Goal: Transaction & Acquisition: Register for event/course

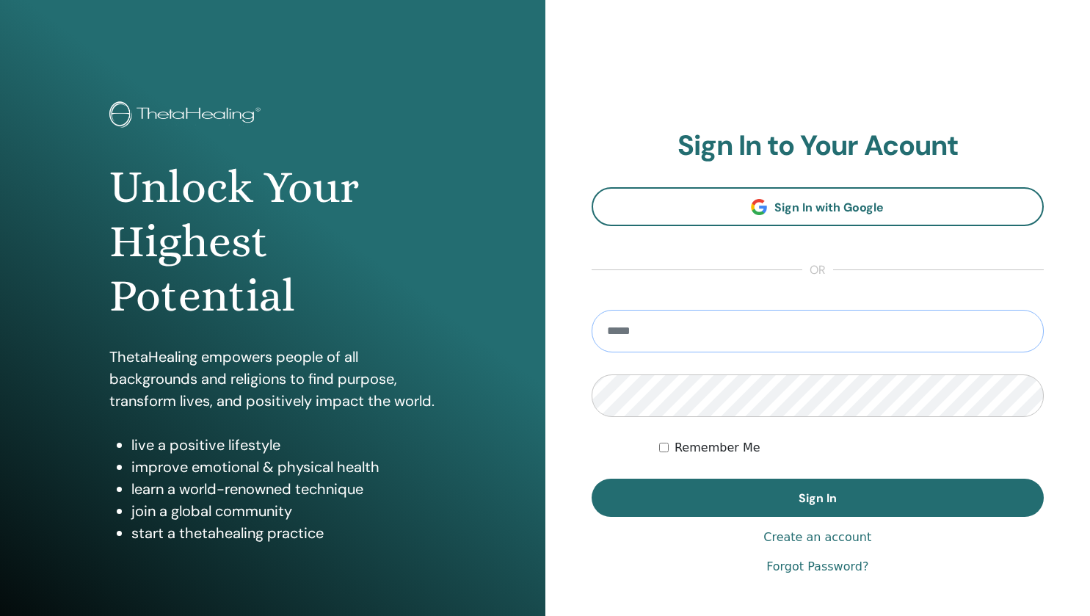
type input "**********"
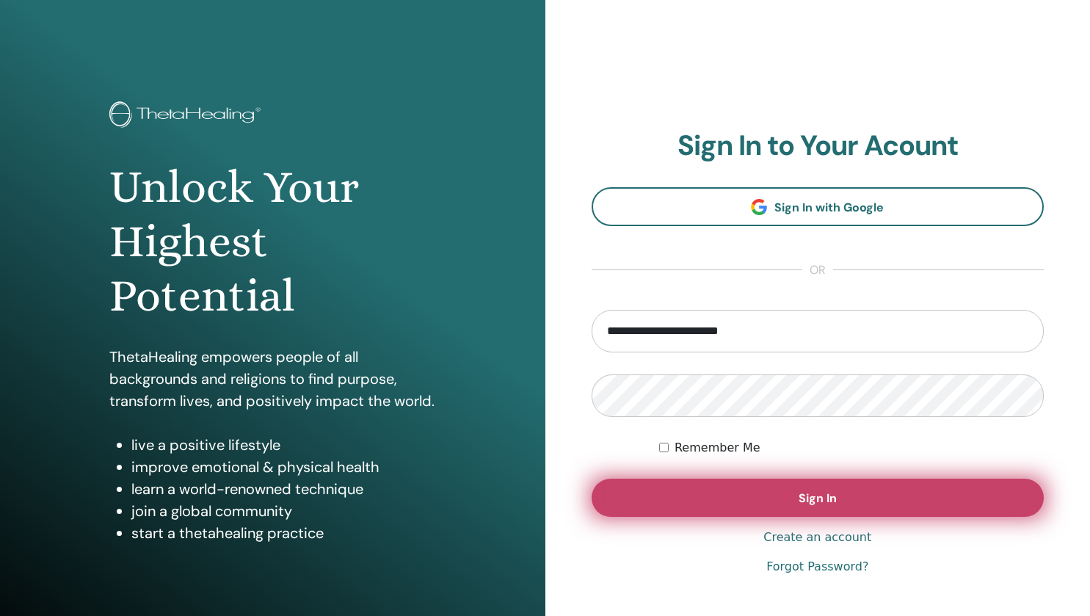
click at [708, 489] on button "Sign In" at bounding box center [818, 498] width 453 height 38
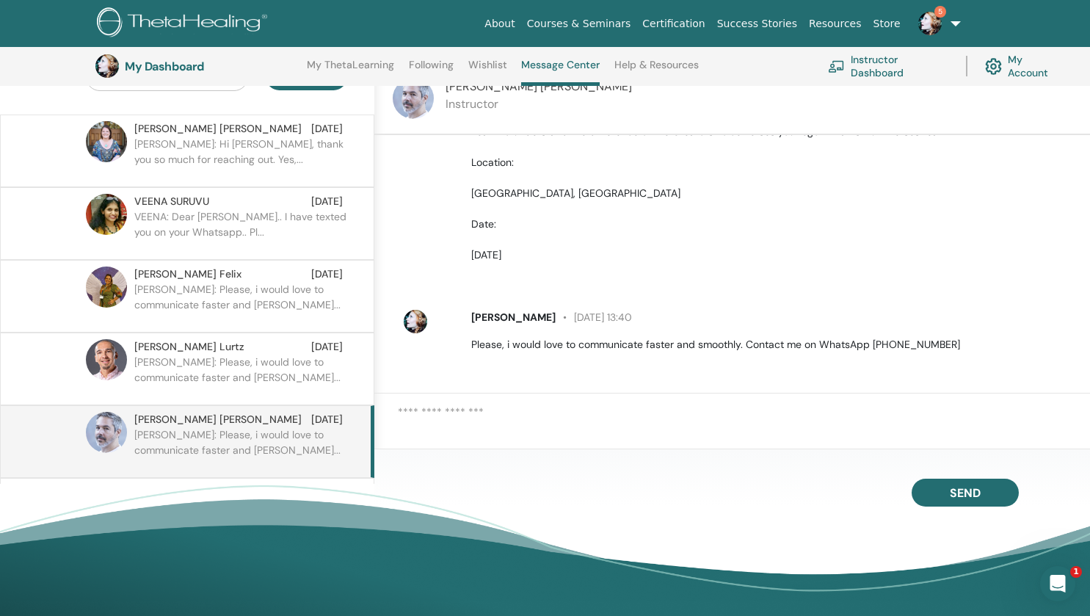
click at [684, 463] on div "Send" at bounding box center [732, 520] width 716 height 142
click at [479, 77] on link "Wishlist" at bounding box center [487, 70] width 39 height 23
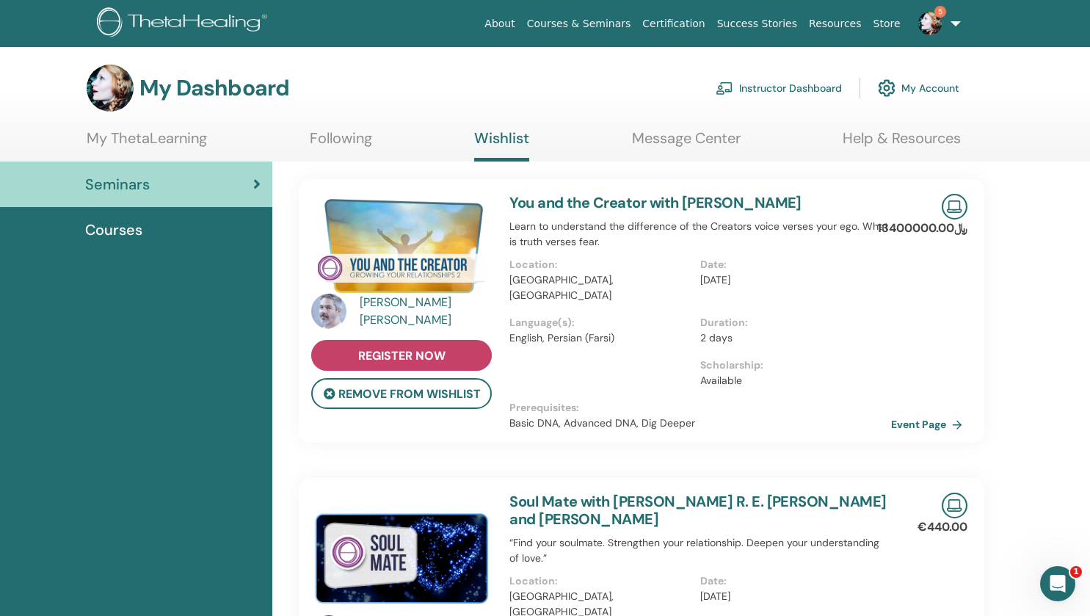
click at [406, 345] on link "register now" at bounding box center [401, 355] width 181 height 31
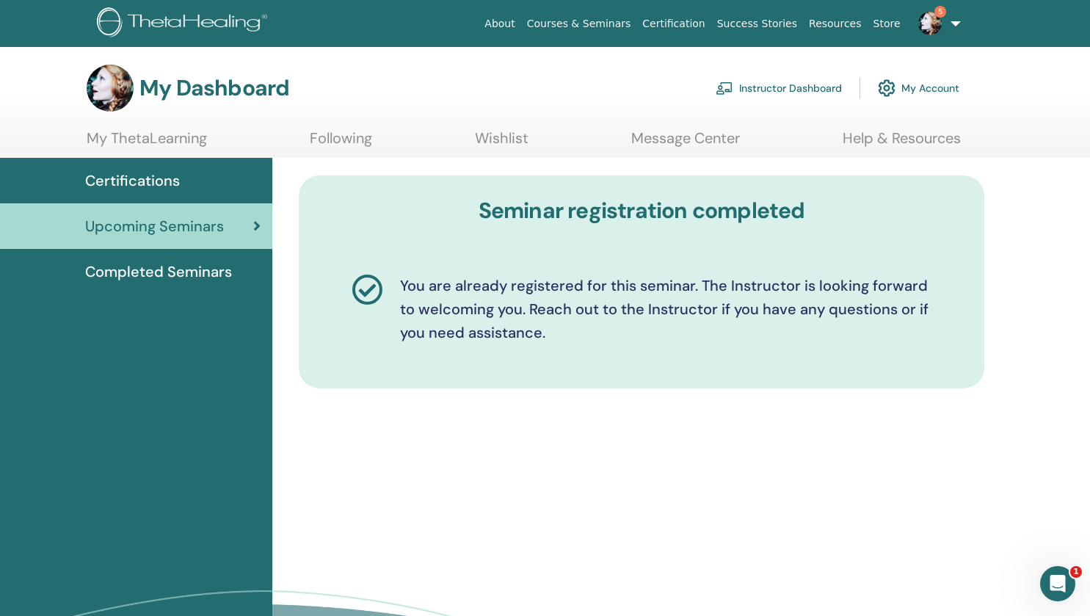
click at [688, 131] on link "Message Center" at bounding box center [685, 143] width 109 height 29
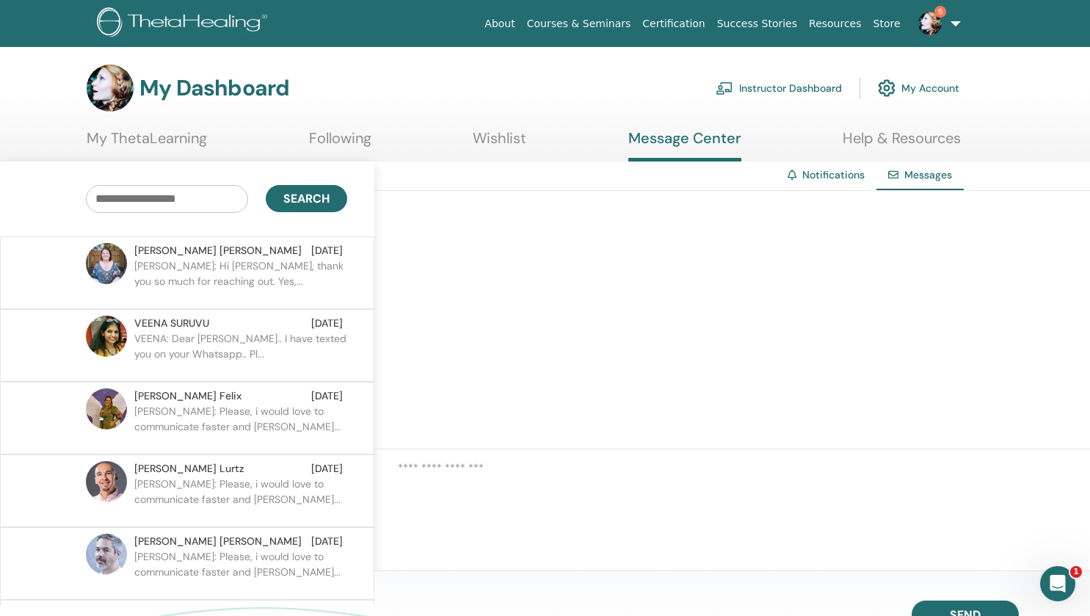
click at [501, 138] on link "Wishlist" at bounding box center [500, 143] width 54 height 29
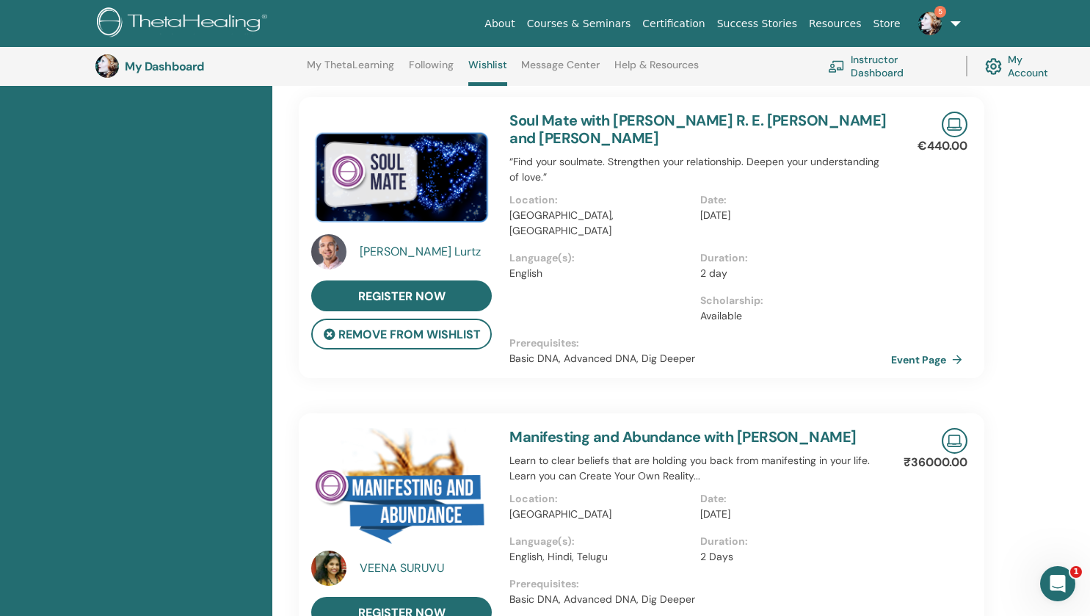
scroll to position [426, 0]
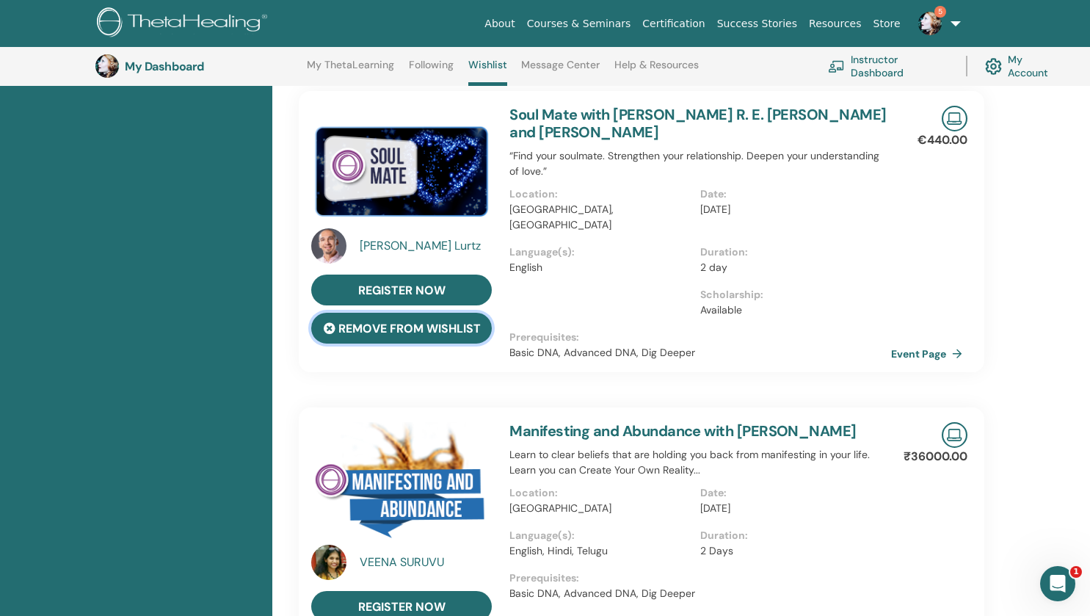
click at [388, 313] on button "remove from wishlist" at bounding box center [401, 328] width 181 height 31
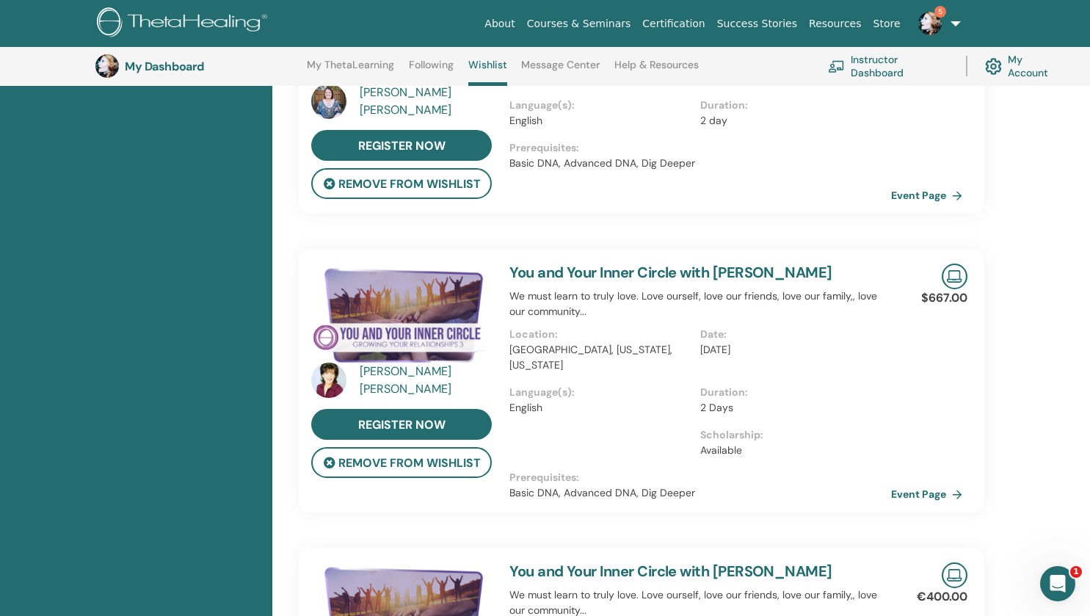
scroll to position [870, 0]
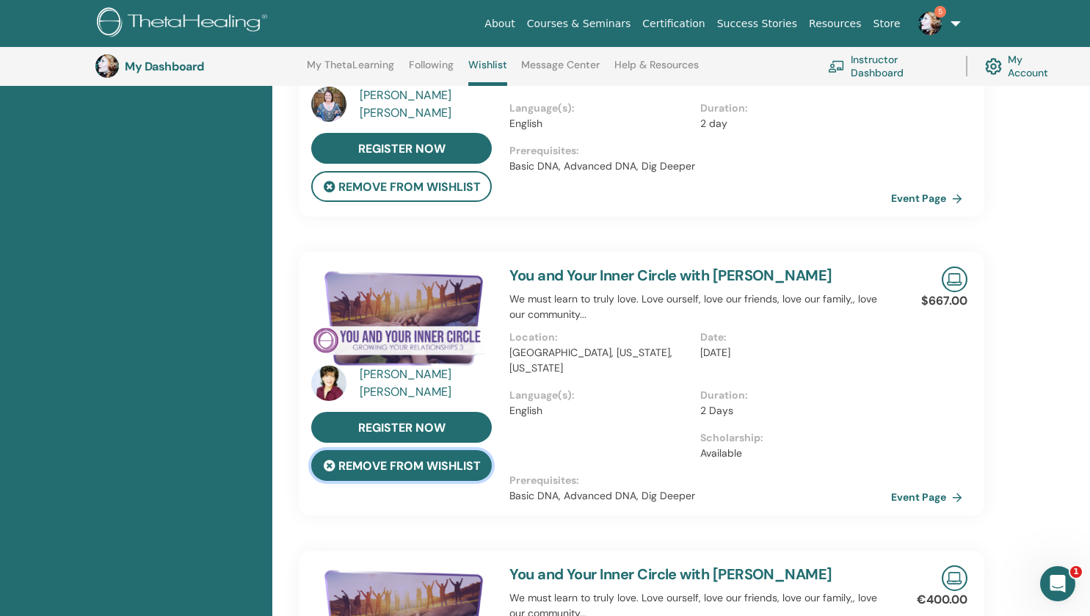
click at [418, 460] on button "remove from wishlist" at bounding box center [401, 465] width 181 height 31
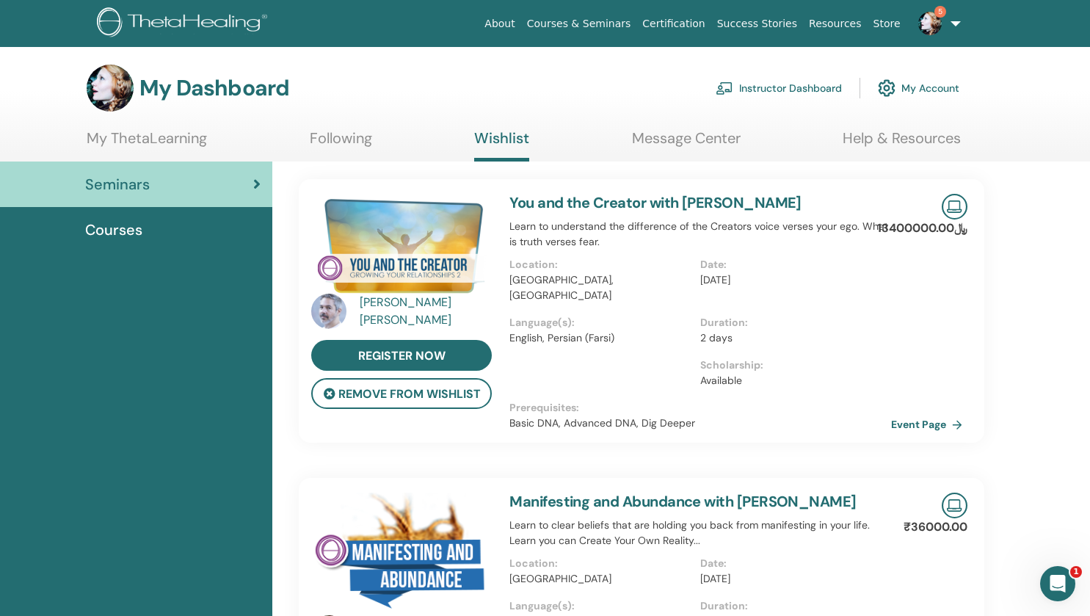
scroll to position [167, 0]
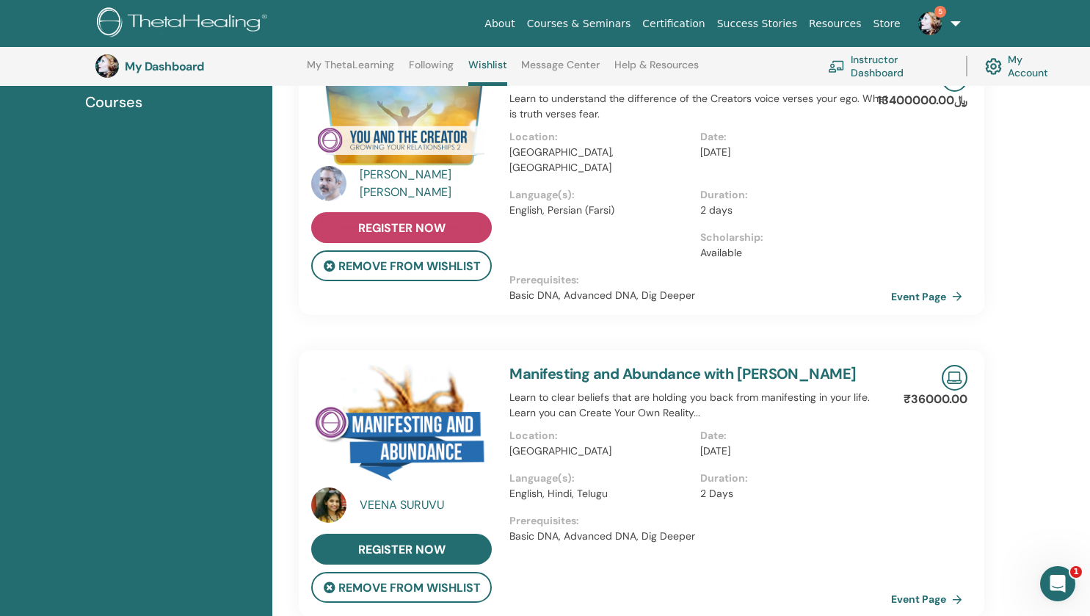
click at [380, 232] on span "register now" at bounding box center [401, 227] width 87 height 15
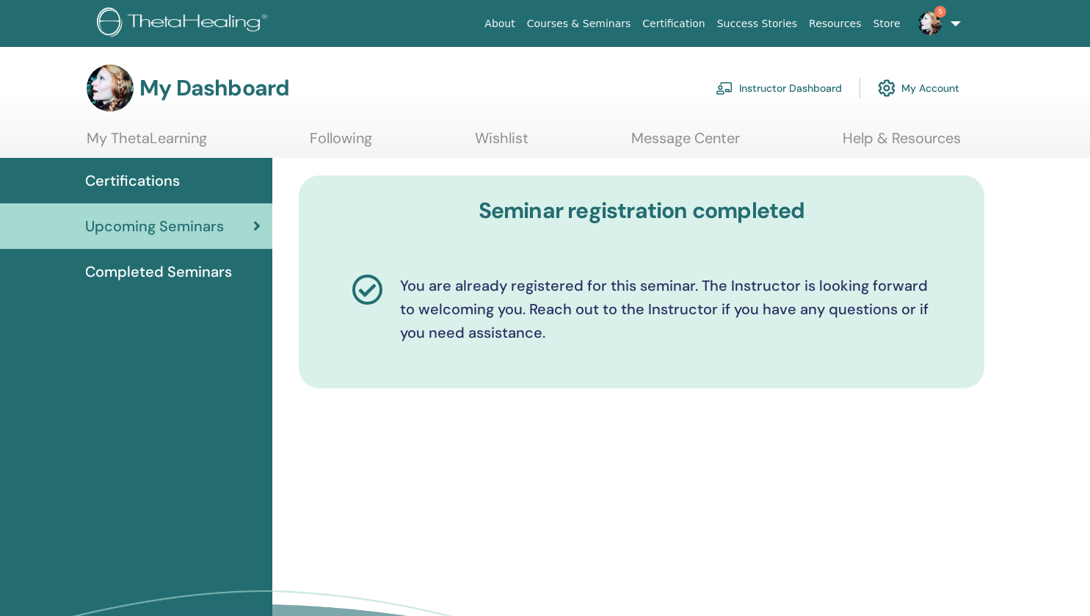
click at [515, 127] on section "My Dashboard Instructor Dashboard My Account My ThetaLearning Following Wishlis…" at bounding box center [545, 111] width 1090 height 93
click at [504, 133] on link "Wishlist" at bounding box center [502, 143] width 54 height 29
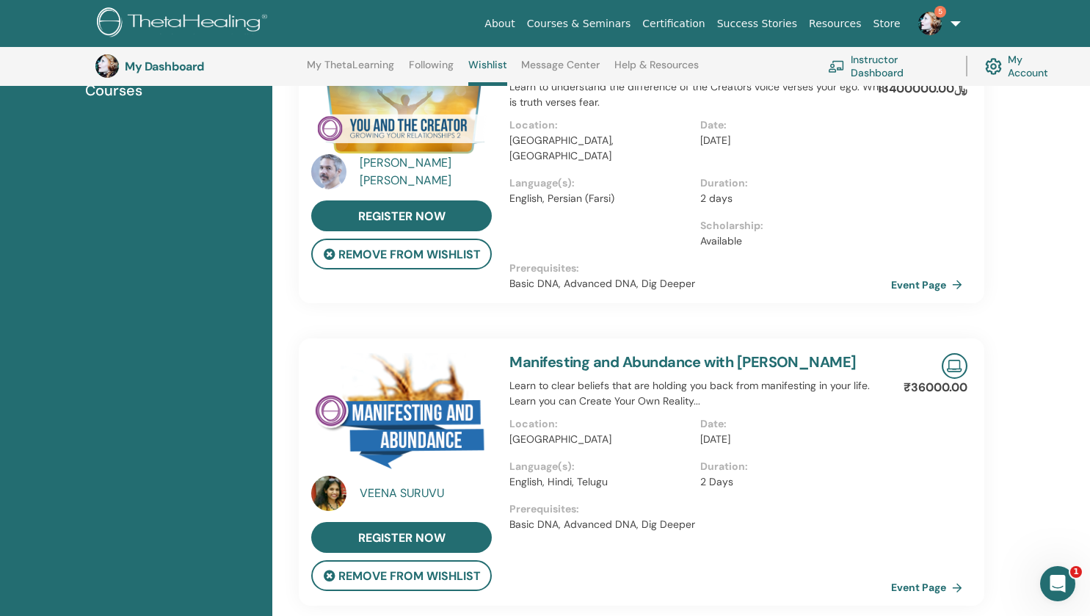
scroll to position [179, 0]
click at [391, 484] on div "VEENA SURUVU" at bounding box center [428, 493] width 136 height 18
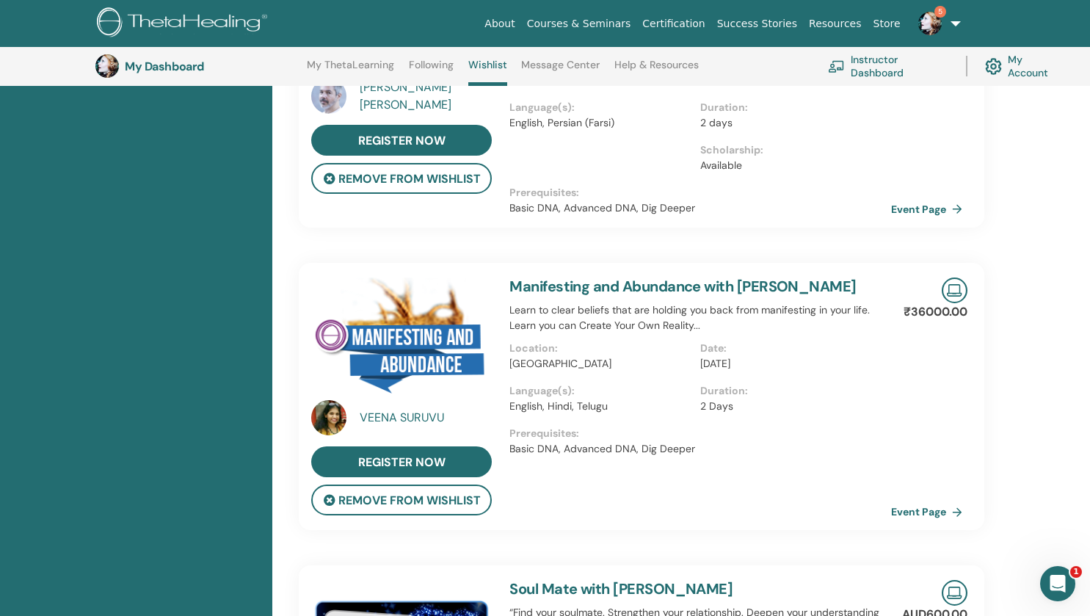
click at [328, 419] on img at bounding box center [328, 417] width 35 height 35
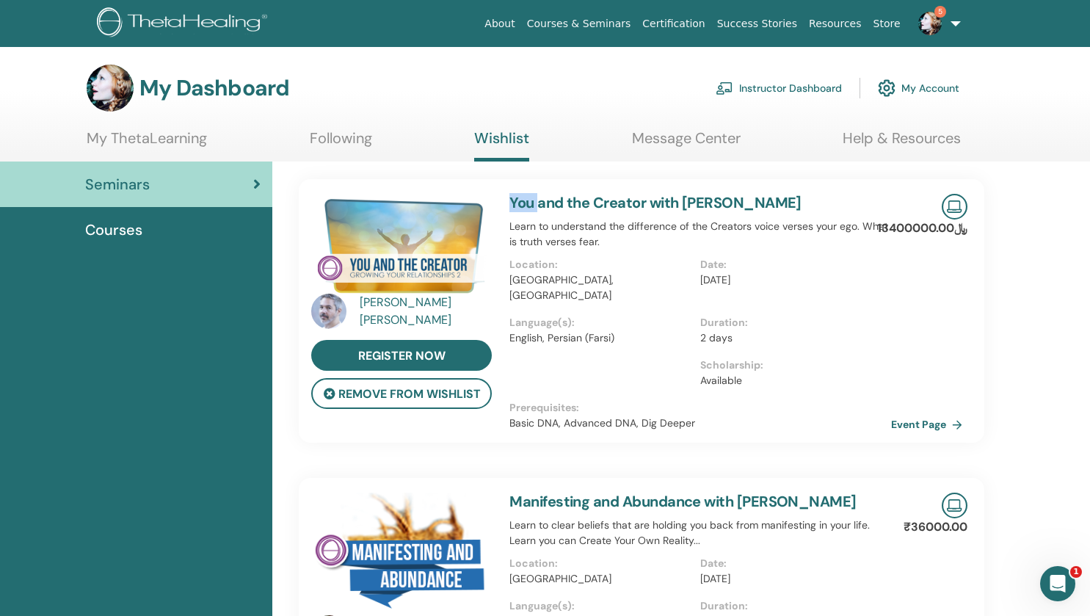
click at [328, 419] on div "Daniel Tuttle register now remove from wishlist You and the Creator with Daniel…" at bounding box center [642, 311] width 708 height 264
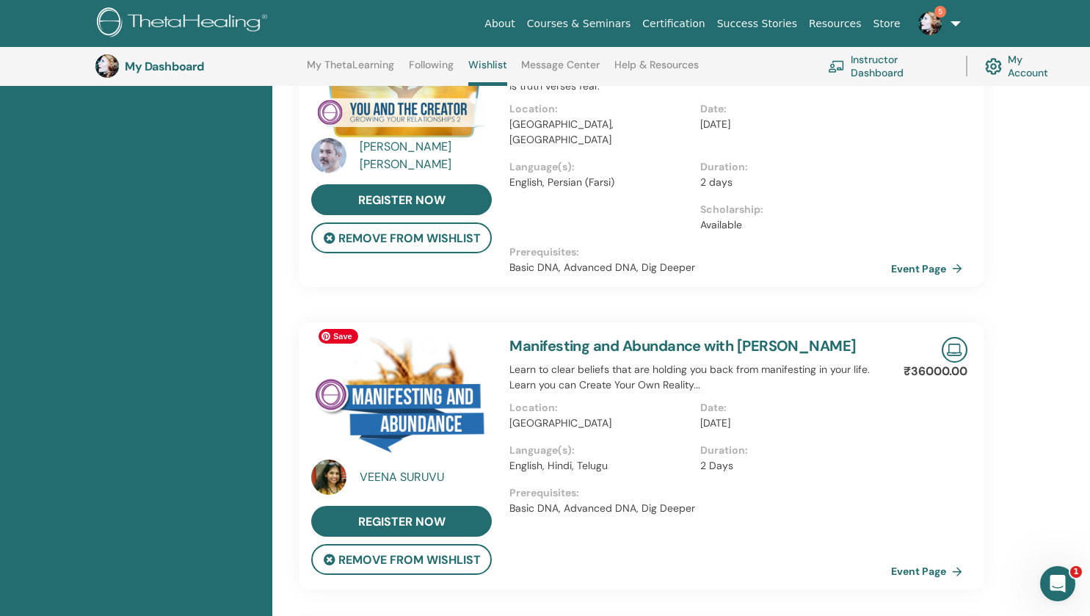
scroll to position [199, 0]
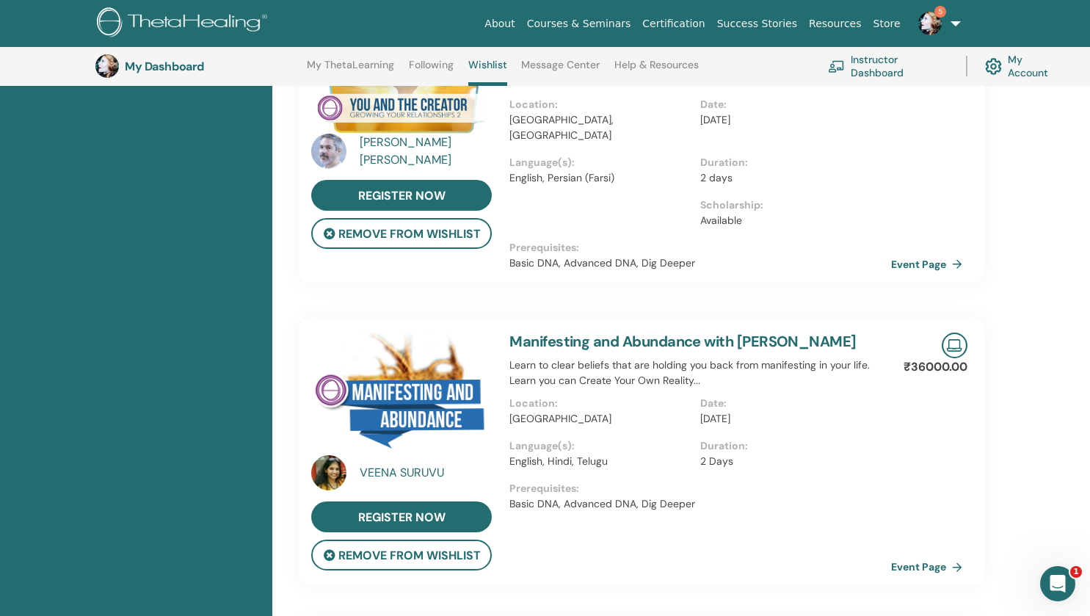
click at [334, 464] on img at bounding box center [328, 472] width 35 height 35
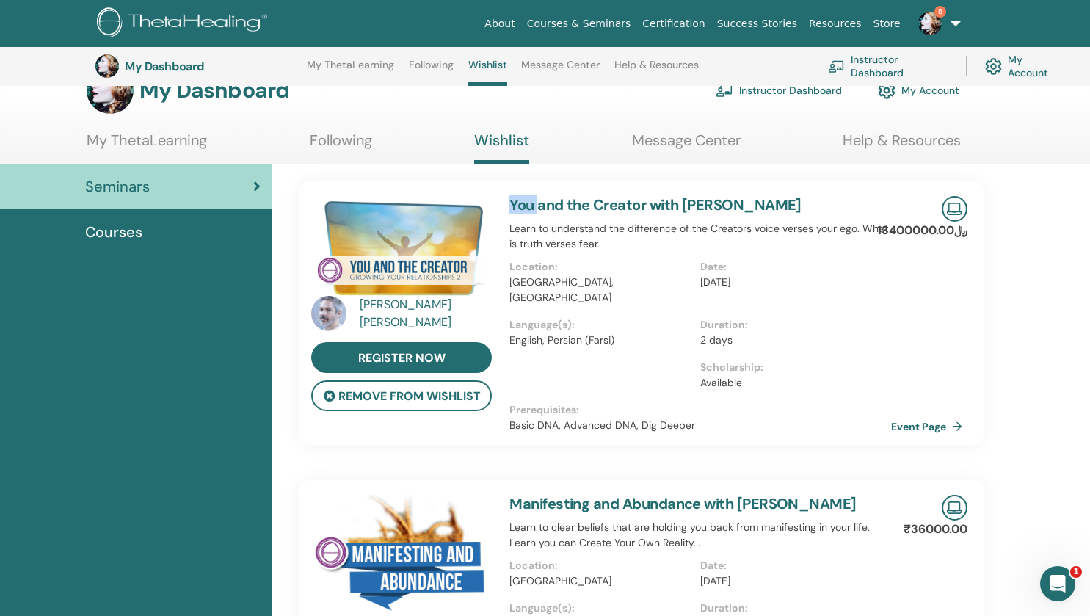
click at [334, 495] on img at bounding box center [401, 558] width 181 height 127
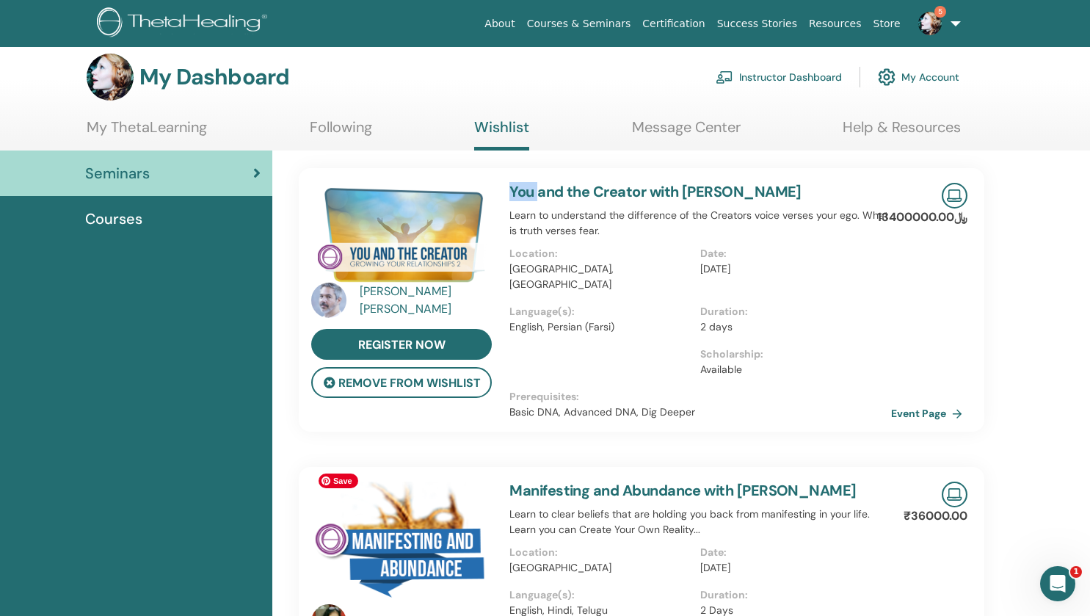
scroll to position [0, 0]
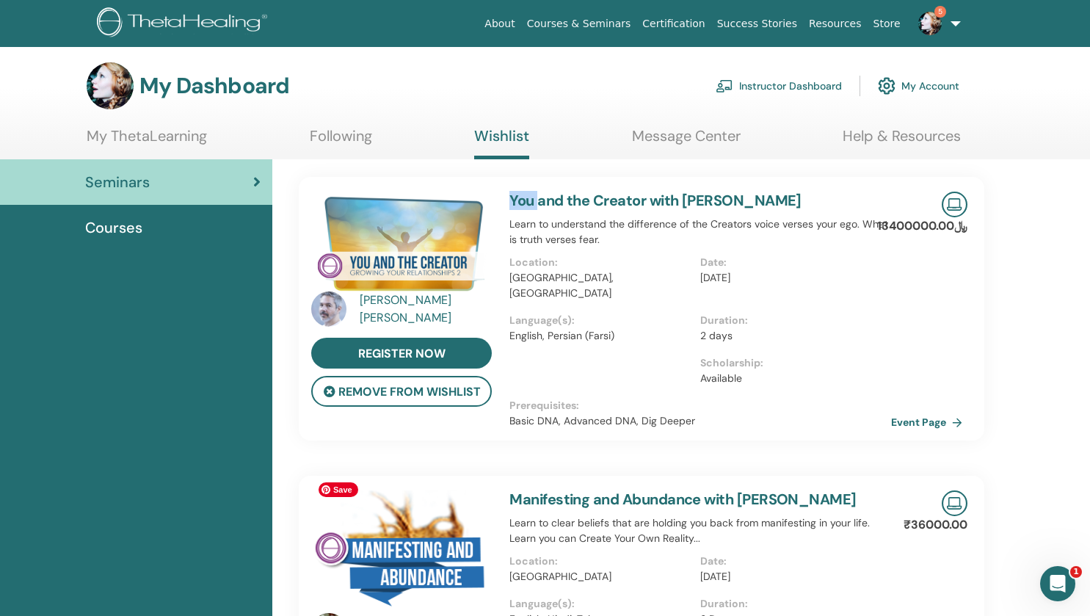
click at [334, 476] on div "VEENA SURUVU register now remove from wishlist Manifesting and Abundance with V…" at bounding box center [642, 609] width 708 height 267
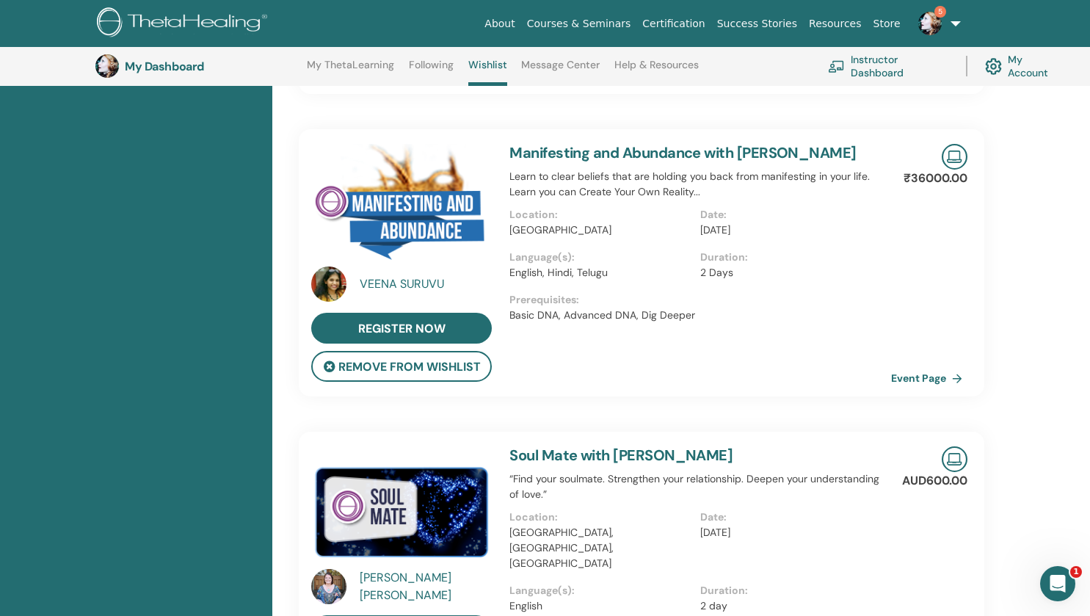
scroll to position [399, 0]
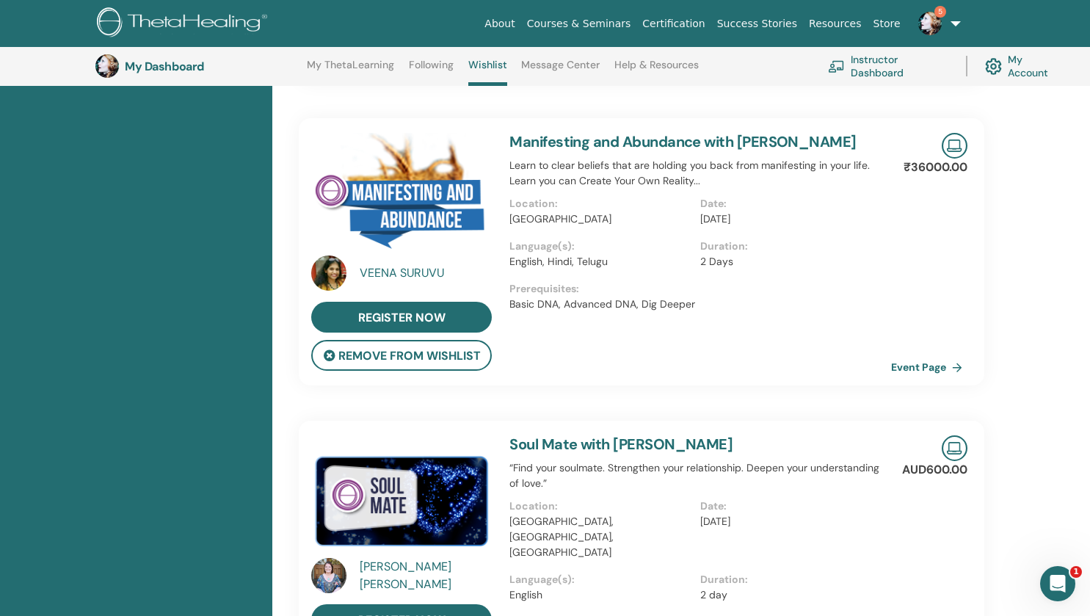
click at [422, 264] on div "VEENA SURUVU" at bounding box center [428, 273] width 136 height 18
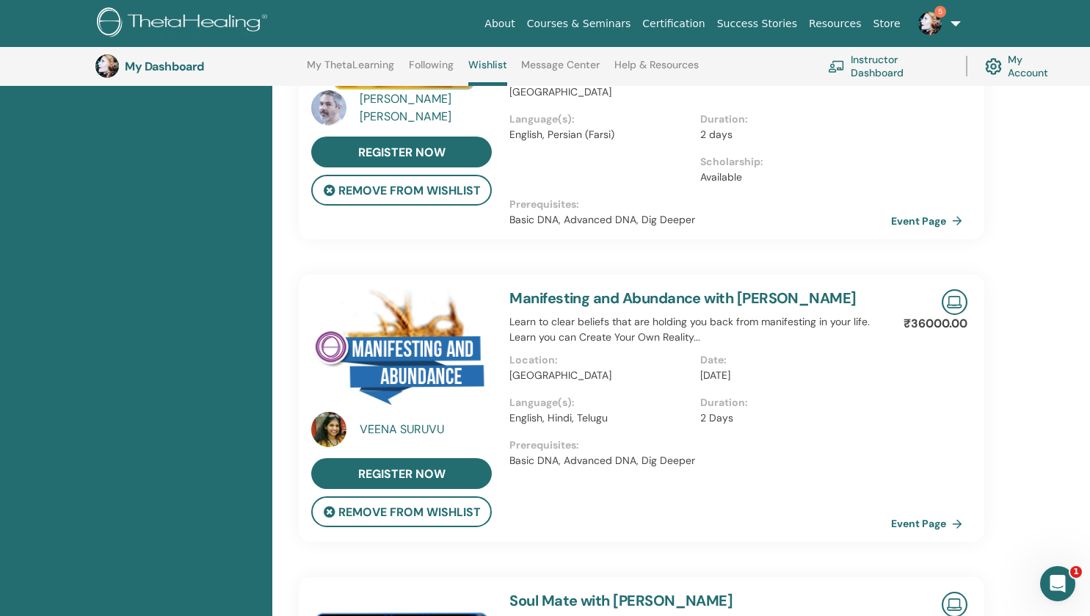
scroll to position [243, 0]
click at [914, 512] on link "Event Page" at bounding box center [931, 523] width 77 height 22
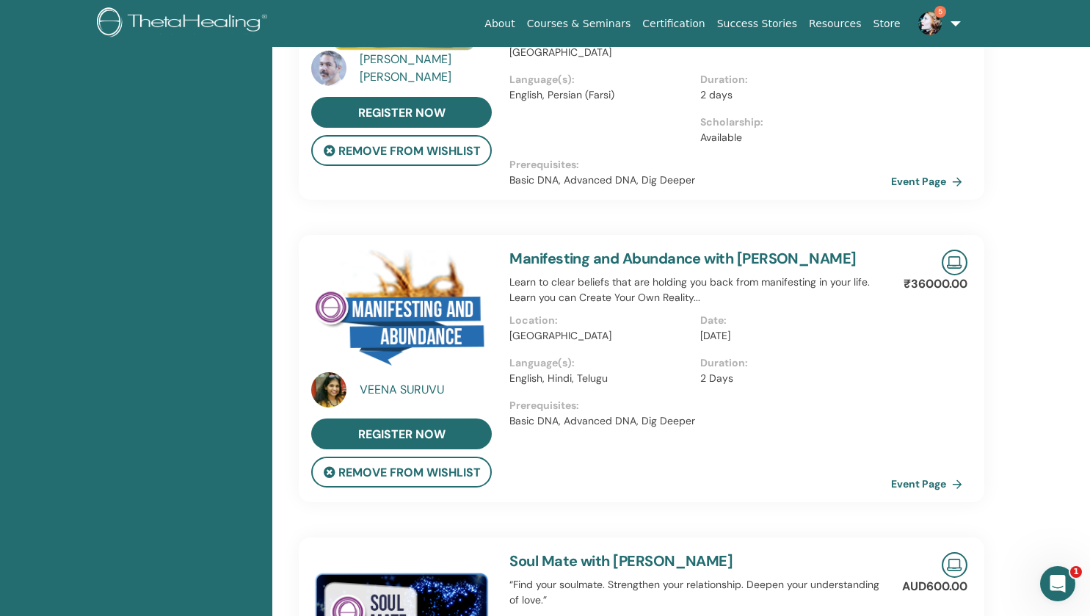
scroll to position [0, 0]
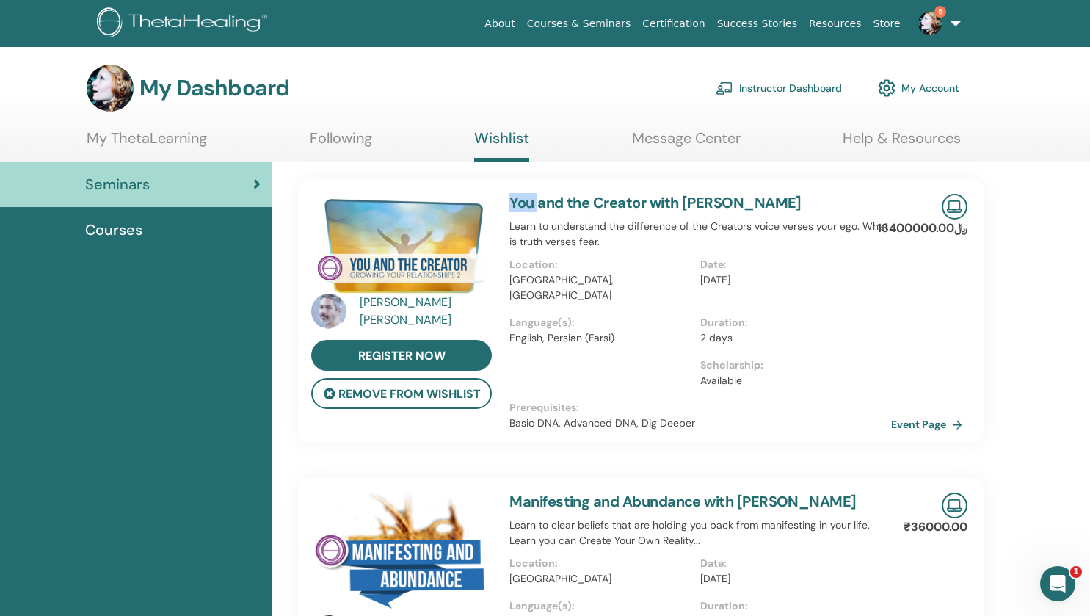
click at [147, 233] on div "Courses" at bounding box center [136, 230] width 249 height 22
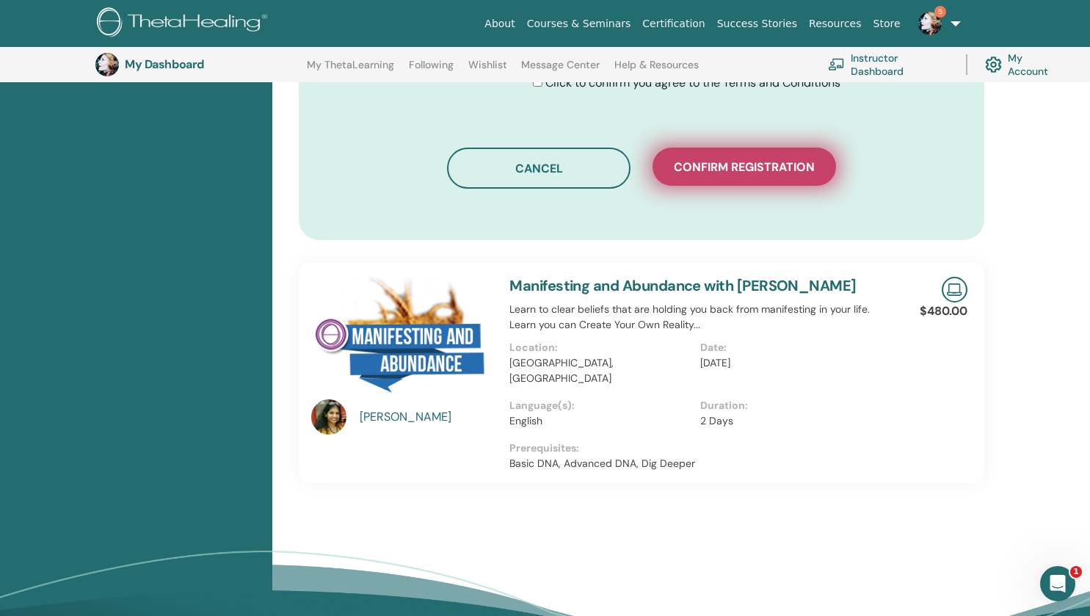
scroll to position [930, 0]
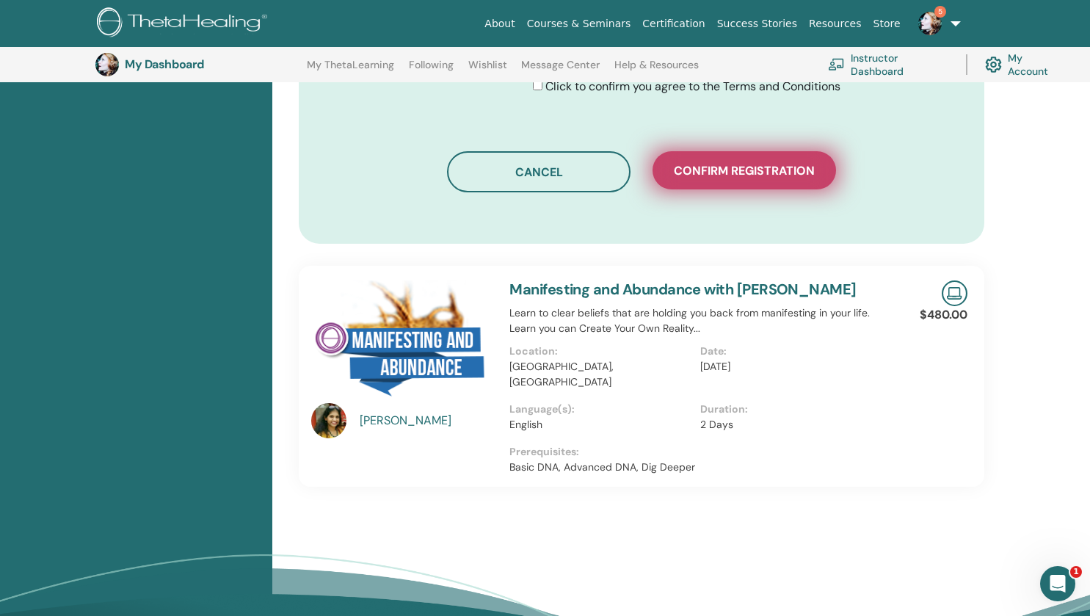
click at [705, 159] on button "Confirm registration" at bounding box center [745, 170] width 184 height 38
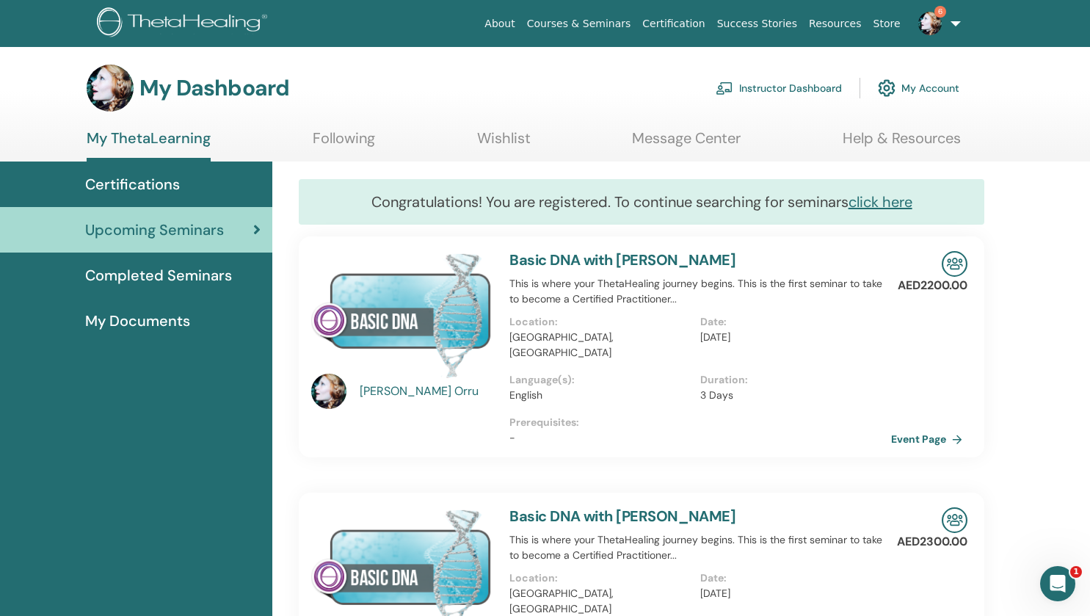
click at [347, 125] on section "My Dashboard Instructor Dashboard My Account My ThetaLearning Following Wishlis…" at bounding box center [545, 113] width 1090 height 97
click at [339, 144] on link "Following" at bounding box center [344, 143] width 62 height 29
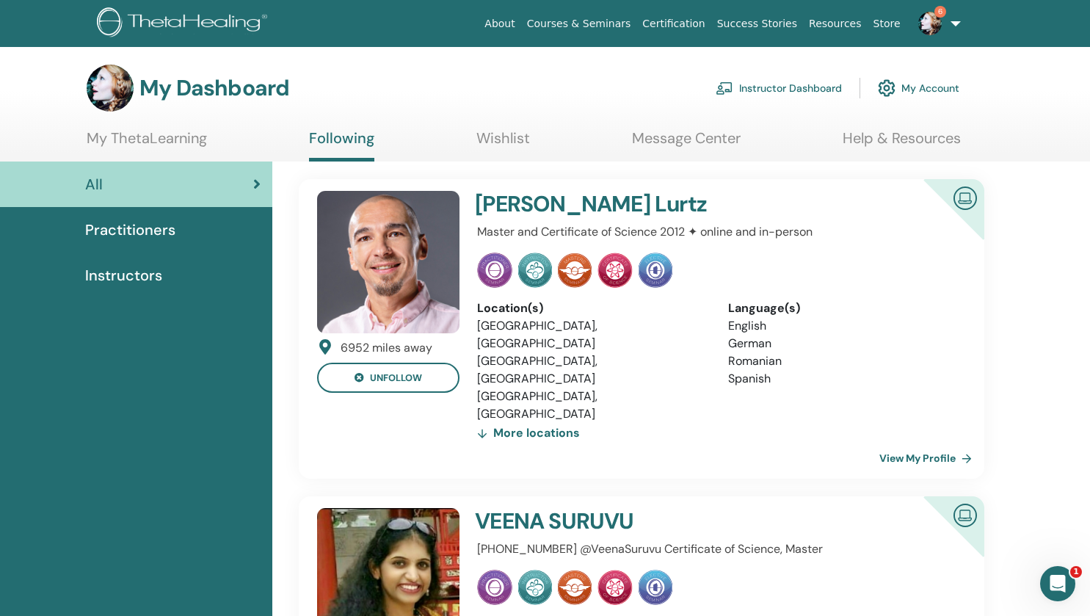
click at [494, 136] on link "Wishlist" at bounding box center [503, 143] width 54 height 29
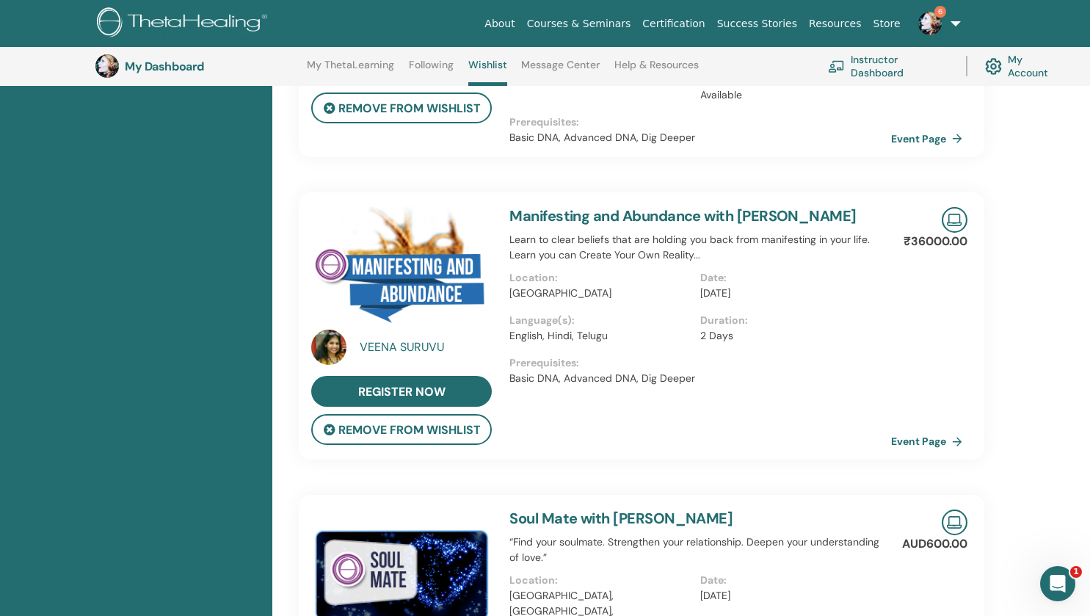
scroll to position [325, 0]
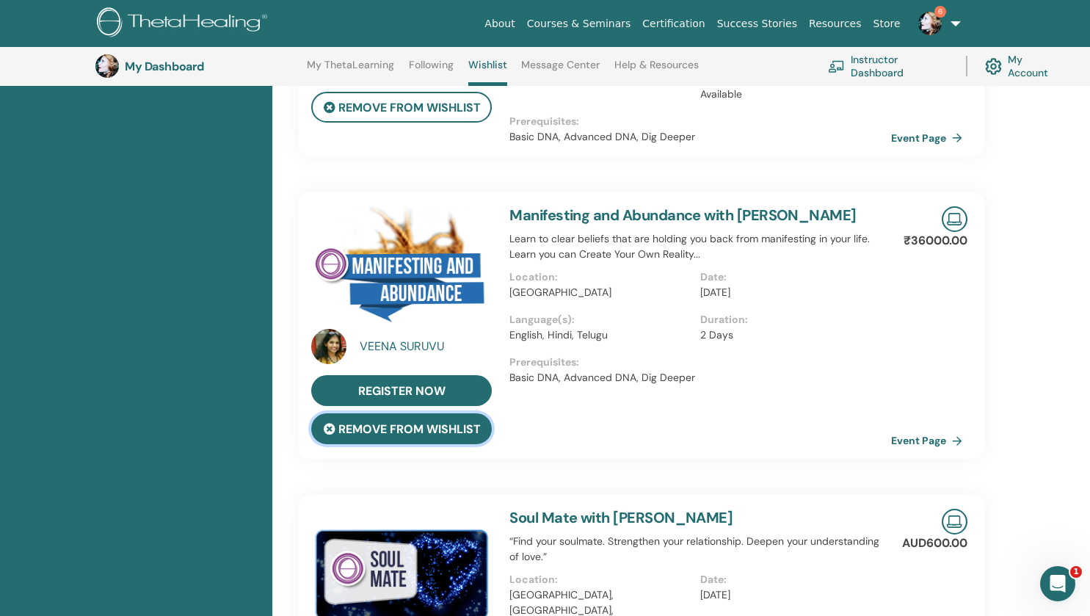
click at [369, 415] on button "remove from wishlist" at bounding box center [401, 428] width 181 height 31
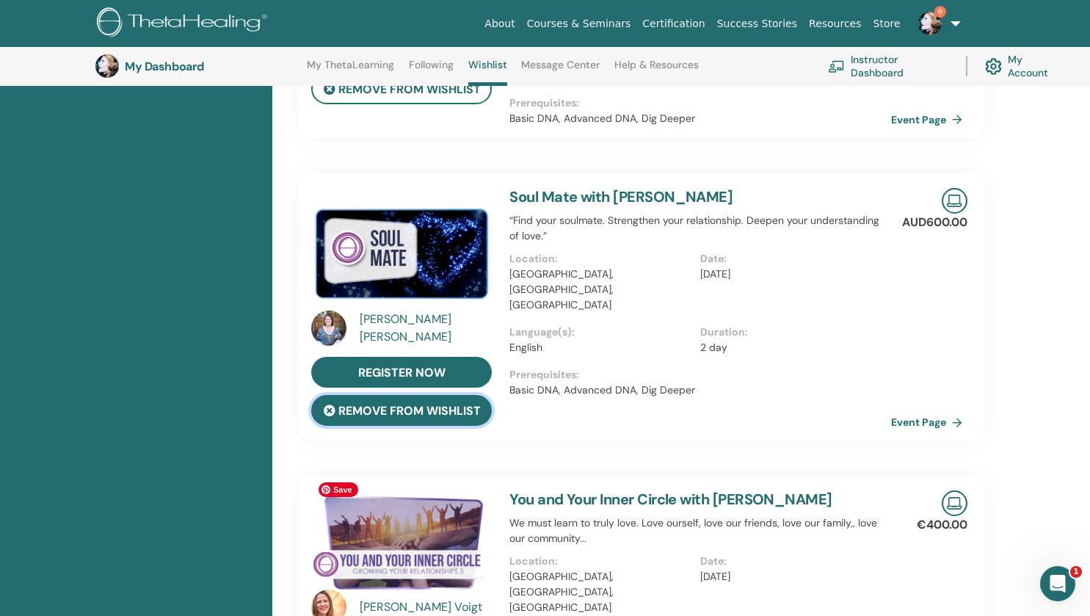
scroll to position [337, 0]
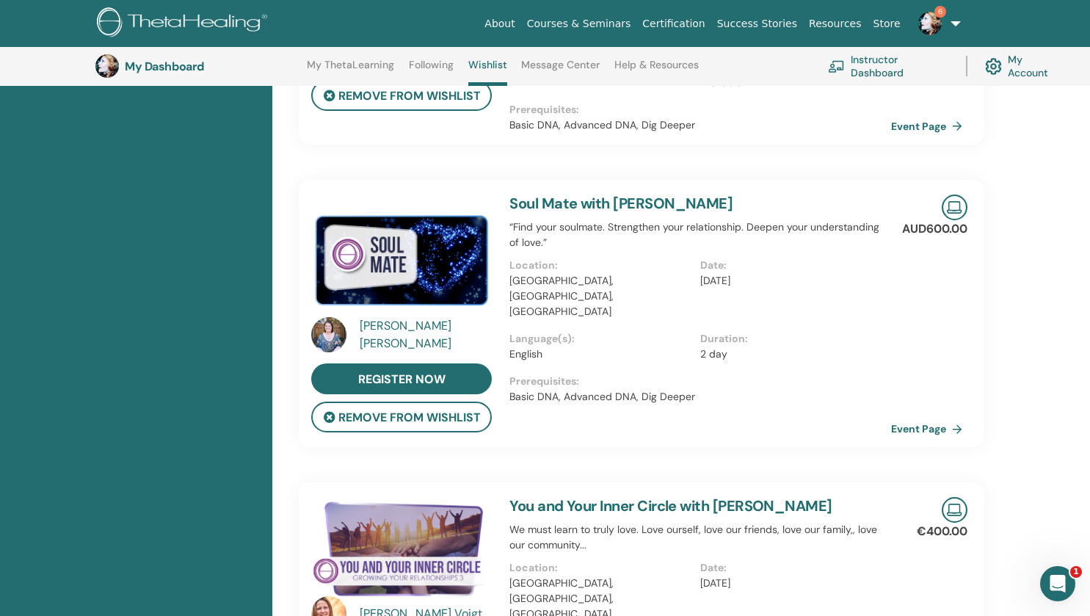
click at [376, 321] on div "[DEMOGRAPHIC_DATA][PERSON_NAME]" at bounding box center [428, 334] width 136 height 35
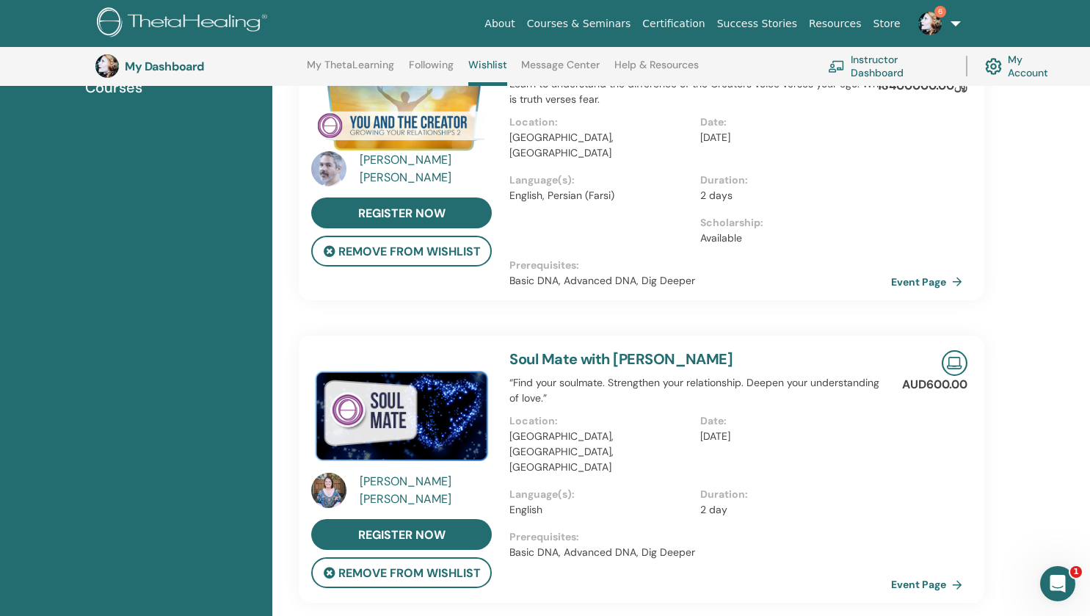
scroll to position [189, 0]
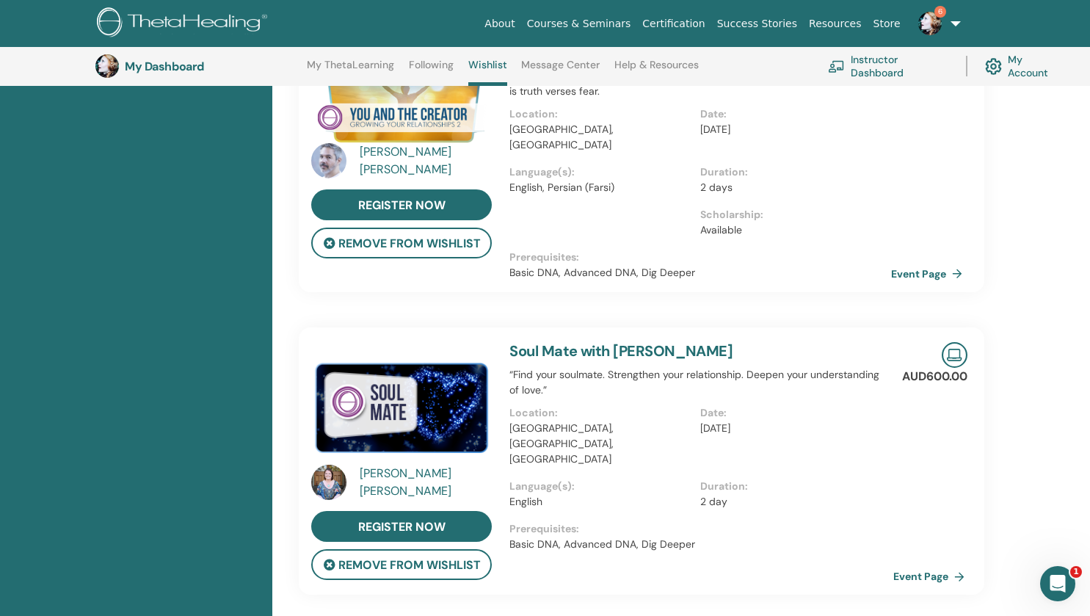
click at [915, 565] on link "Event Page" at bounding box center [931, 576] width 77 height 22
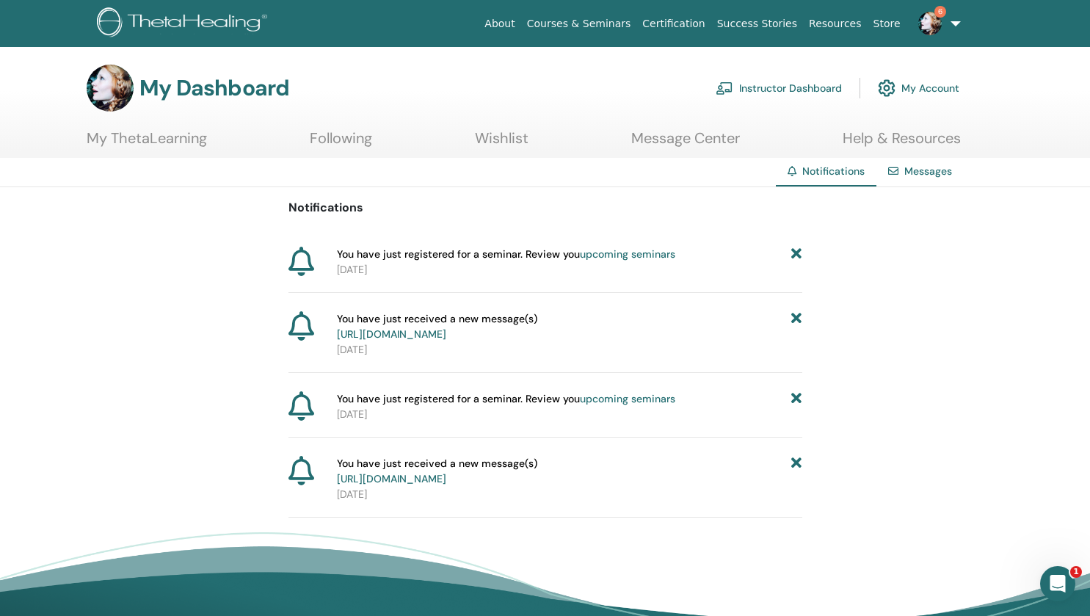
click at [446, 334] on link "https://member.thetahealing.com/message-center/messages/62de7693-9e87-4f81-9a39…" at bounding box center [391, 333] width 109 height 13
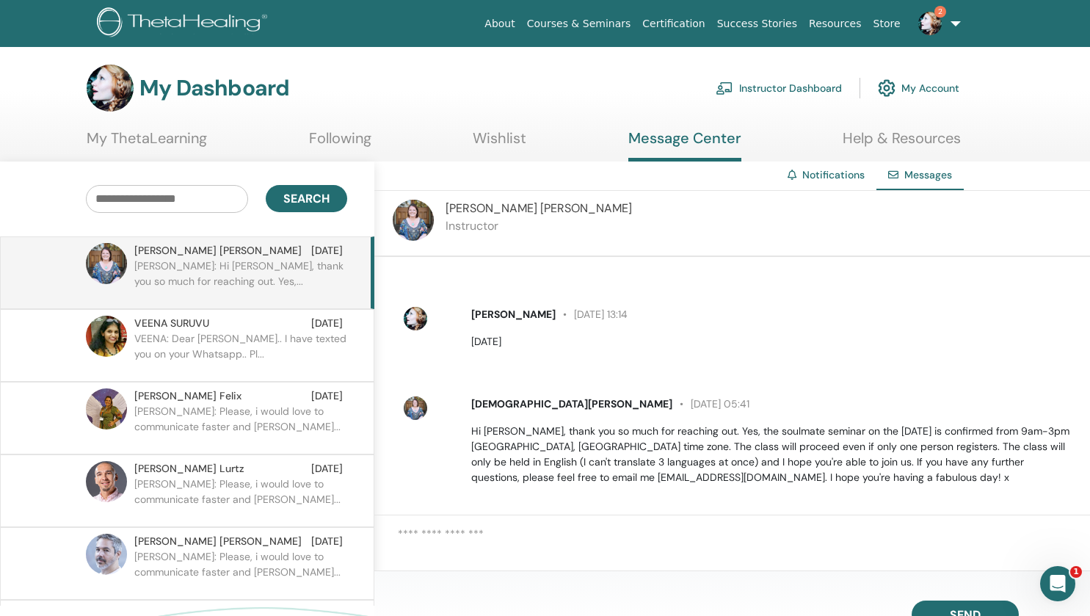
scroll to position [284, 0]
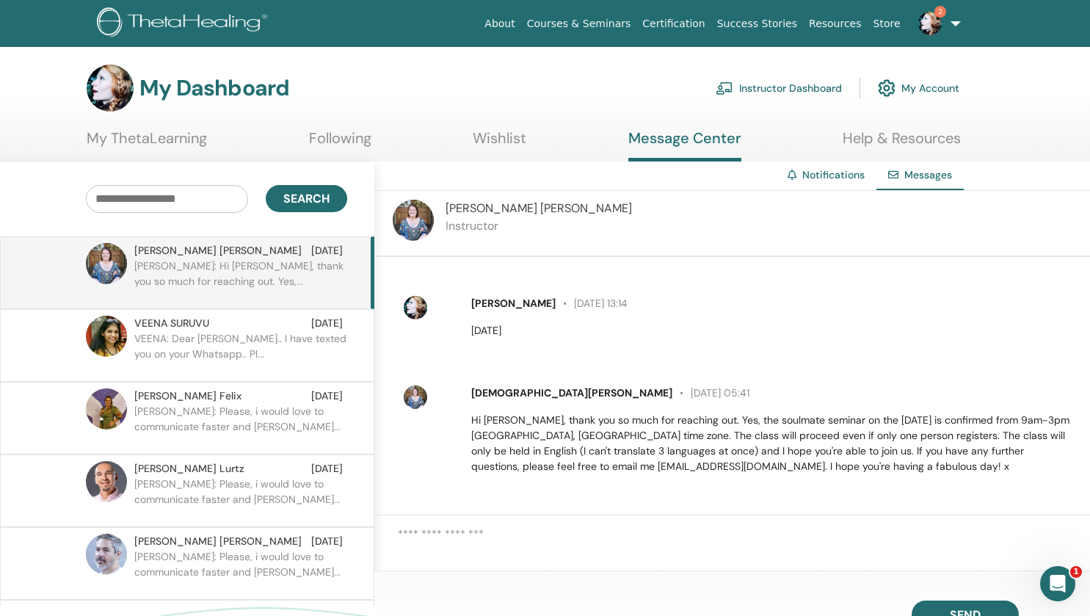
click at [488, 145] on link "Wishlist" at bounding box center [500, 143] width 54 height 29
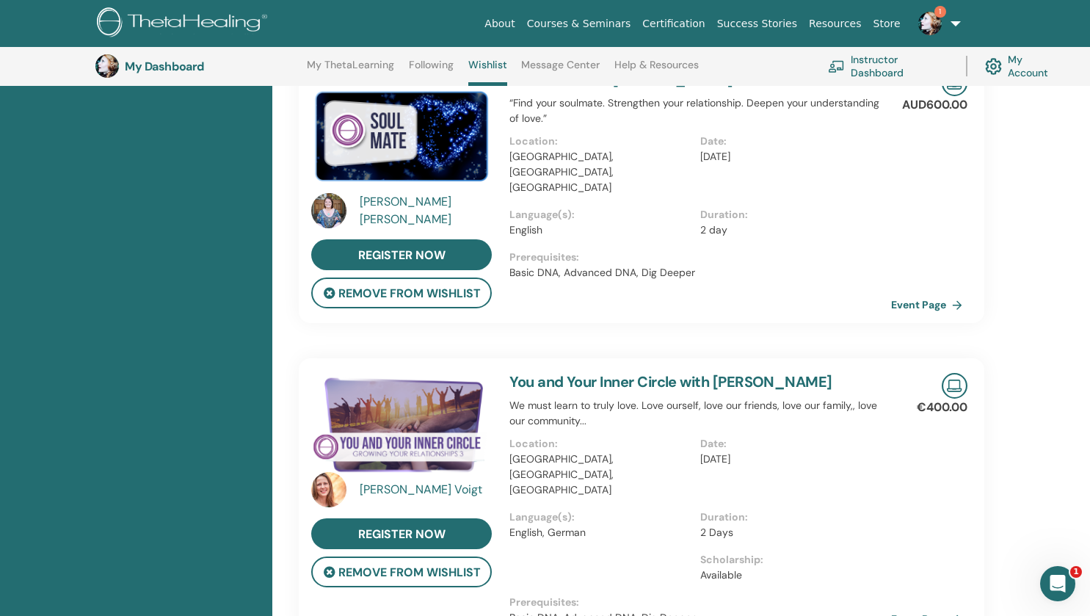
scroll to position [445, 0]
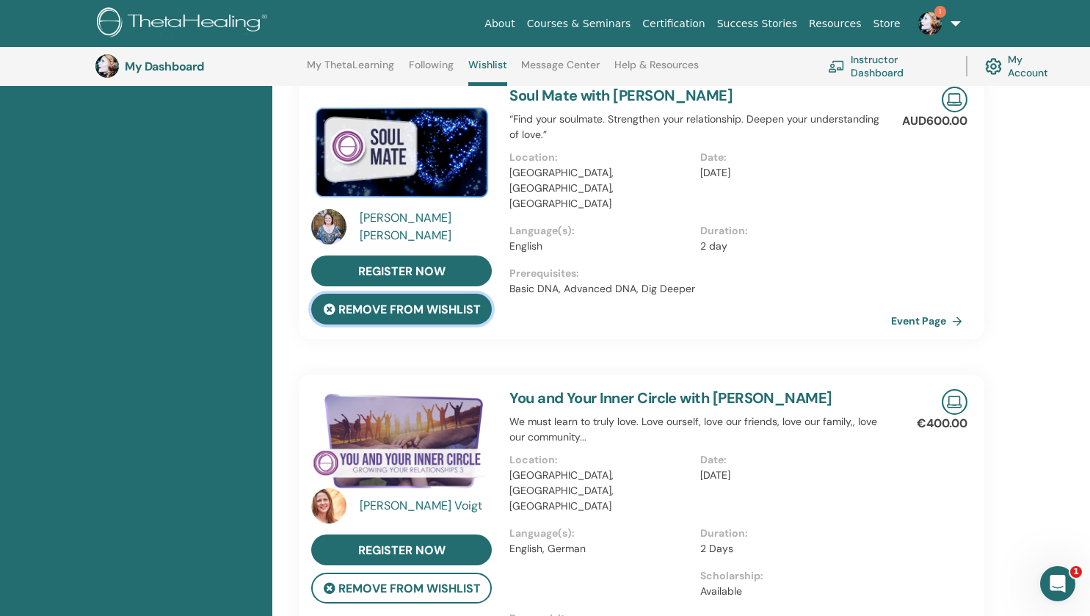
click at [440, 294] on button "remove from wishlist" at bounding box center [401, 309] width 181 height 31
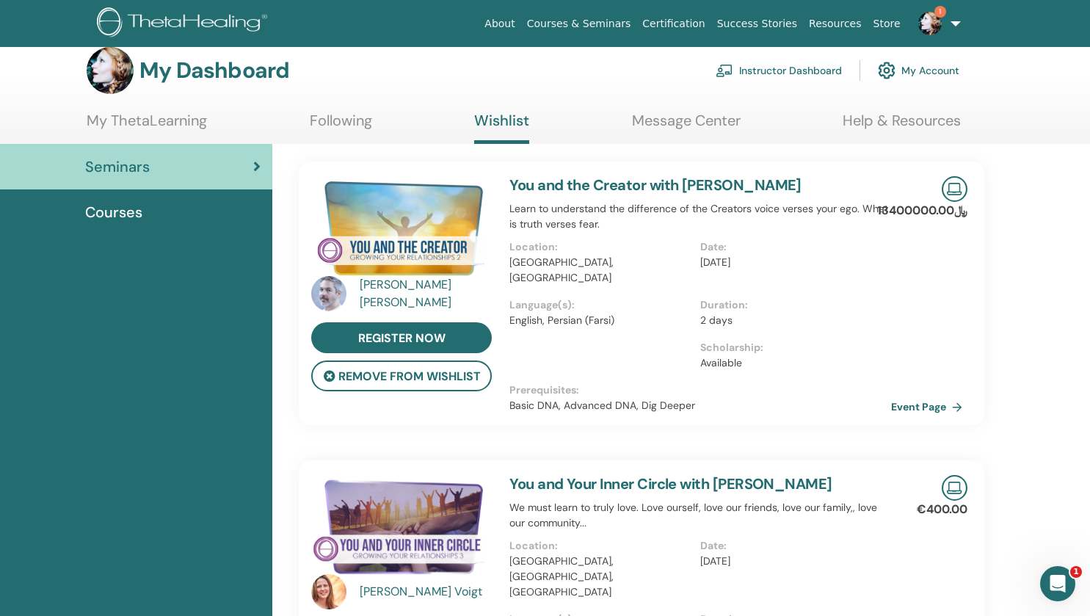
scroll to position [0, 0]
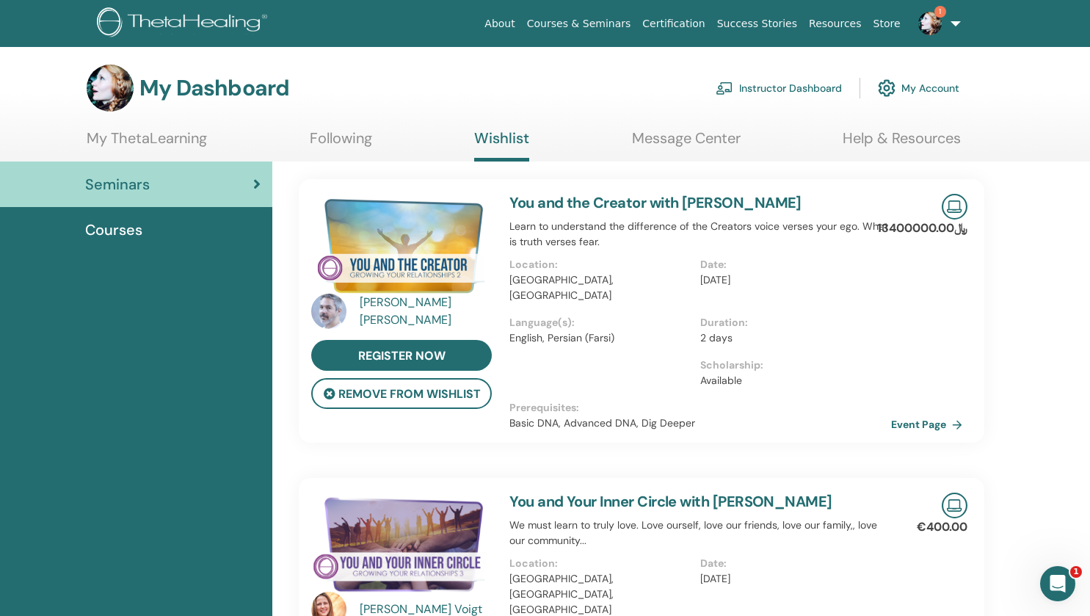
click at [359, 143] on link "Following" at bounding box center [341, 143] width 62 height 29
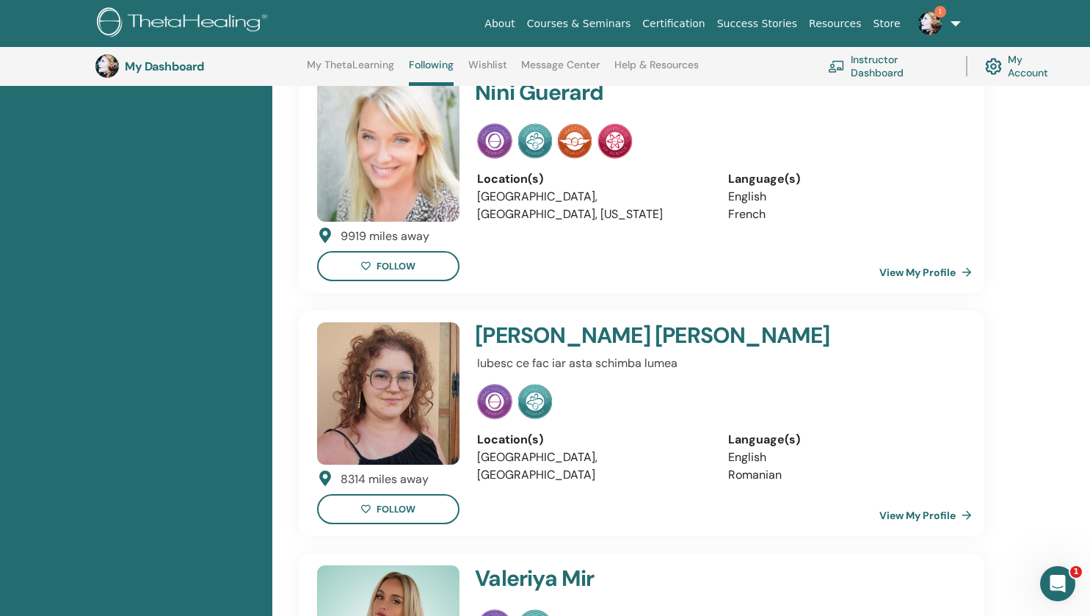
scroll to position [410, 0]
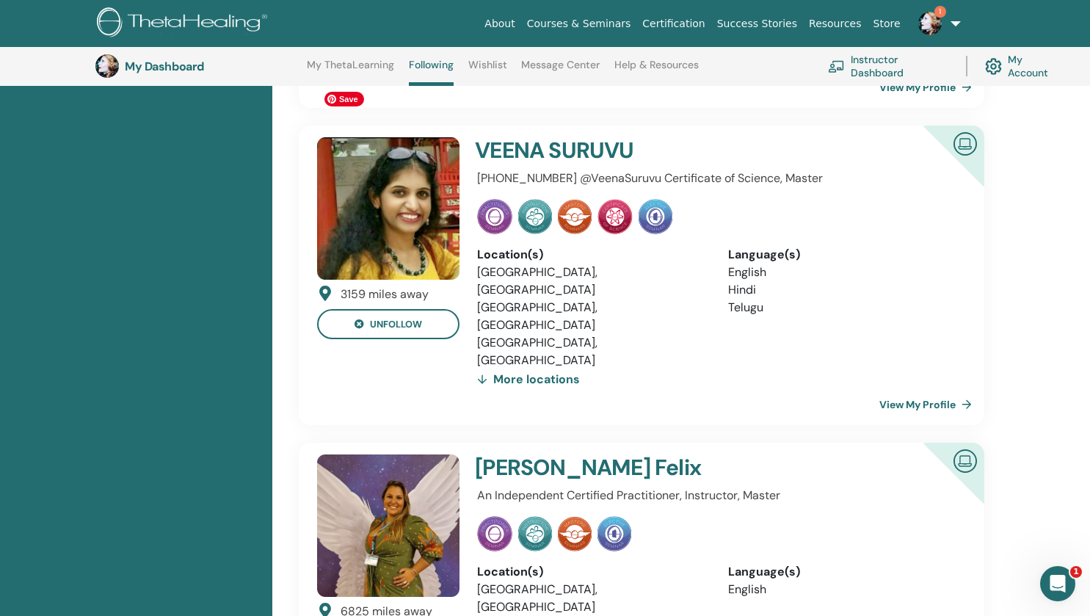
click at [436, 177] on img at bounding box center [388, 208] width 142 height 142
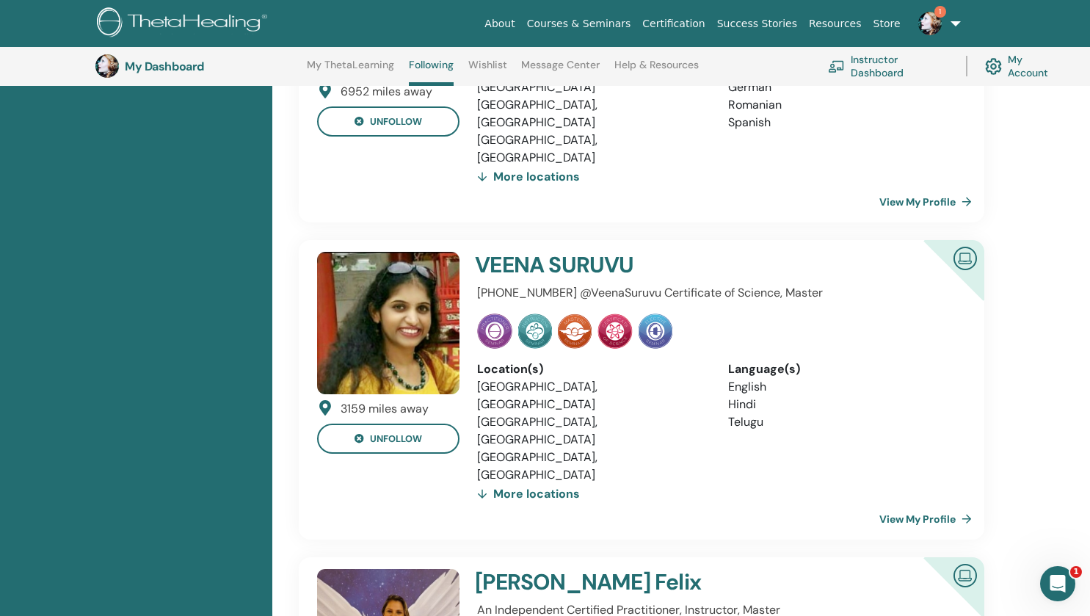
click at [918, 504] on link "View My Profile" at bounding box center [929, 518] width 98 height 29
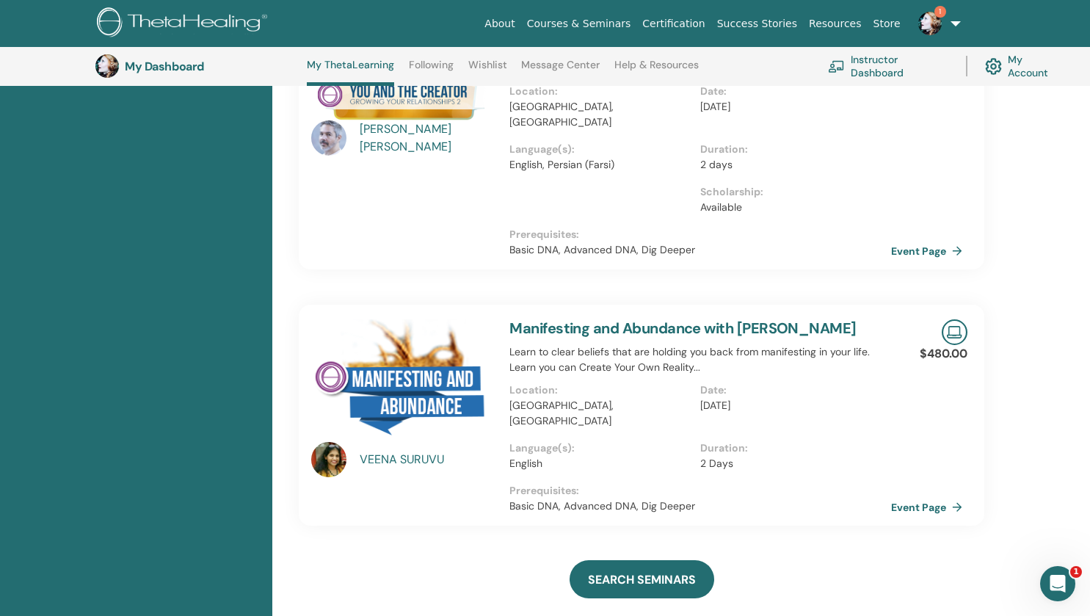
scroll to position [726, 0]
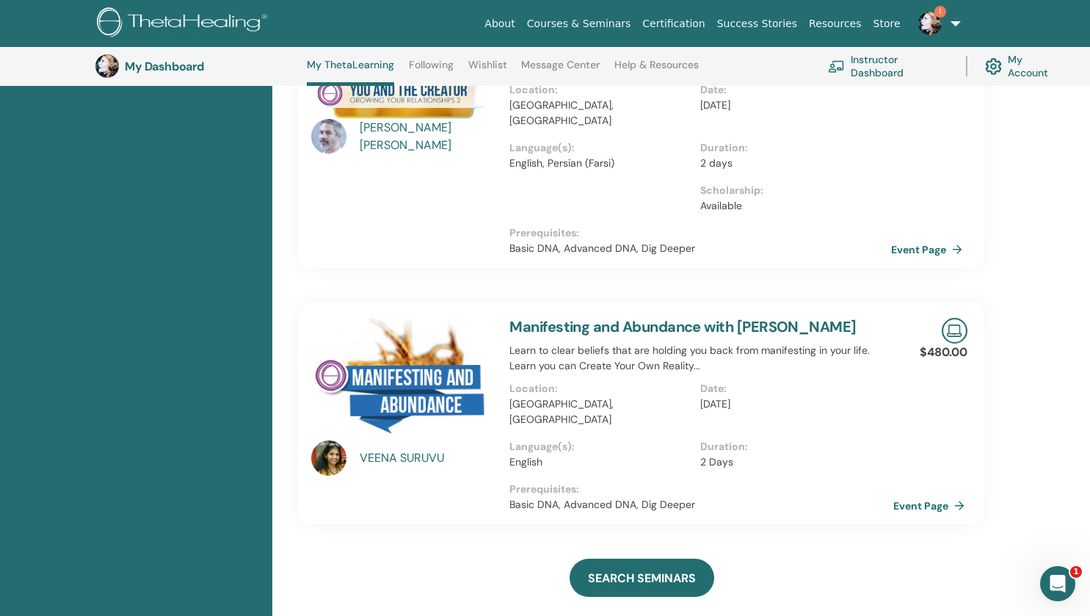
click at [928, 495] on link "Event Page" at bounding box center [931, 506] width 77 height 22
click at [474, 66] on link "Wishlist" at bounding box center [487, 70] width 39 height 23
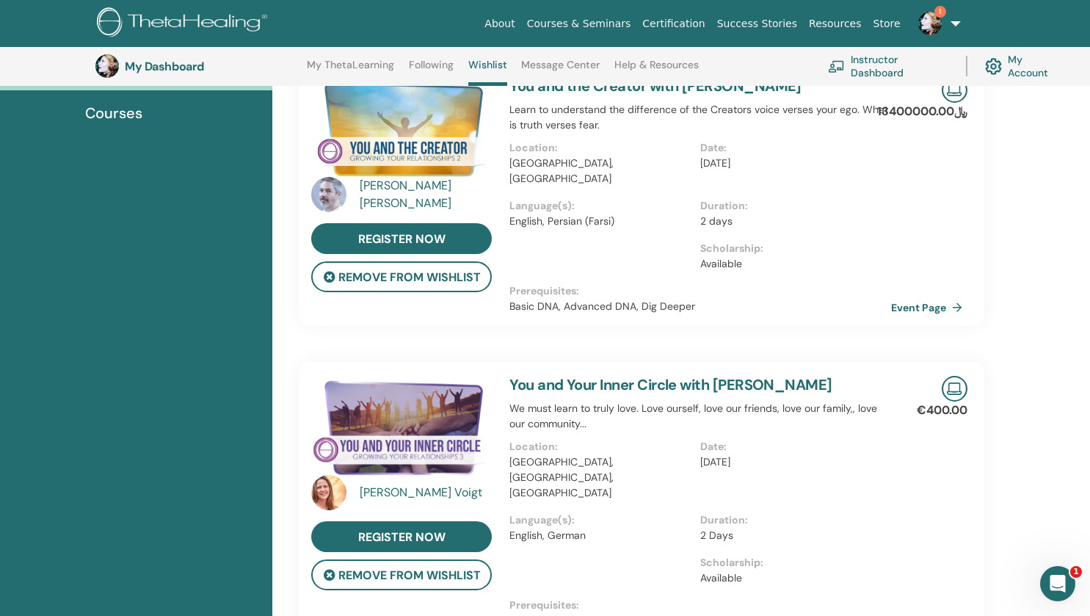
scroll to position [156, 0]
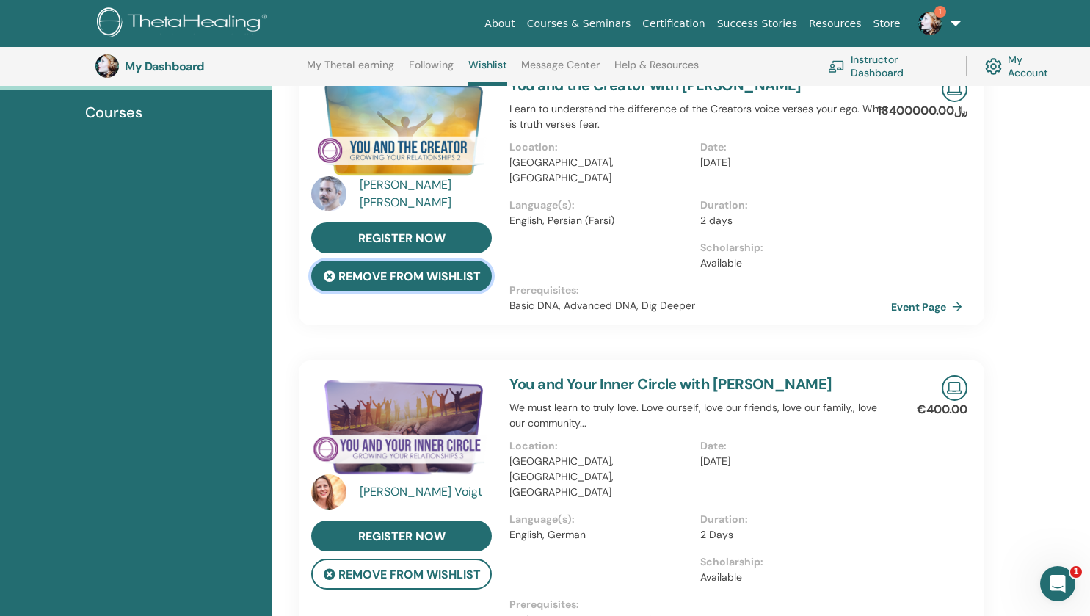
click at [419, 280] on button "remove from wishlist" at bounding box center [401, 276] width 181 height 31
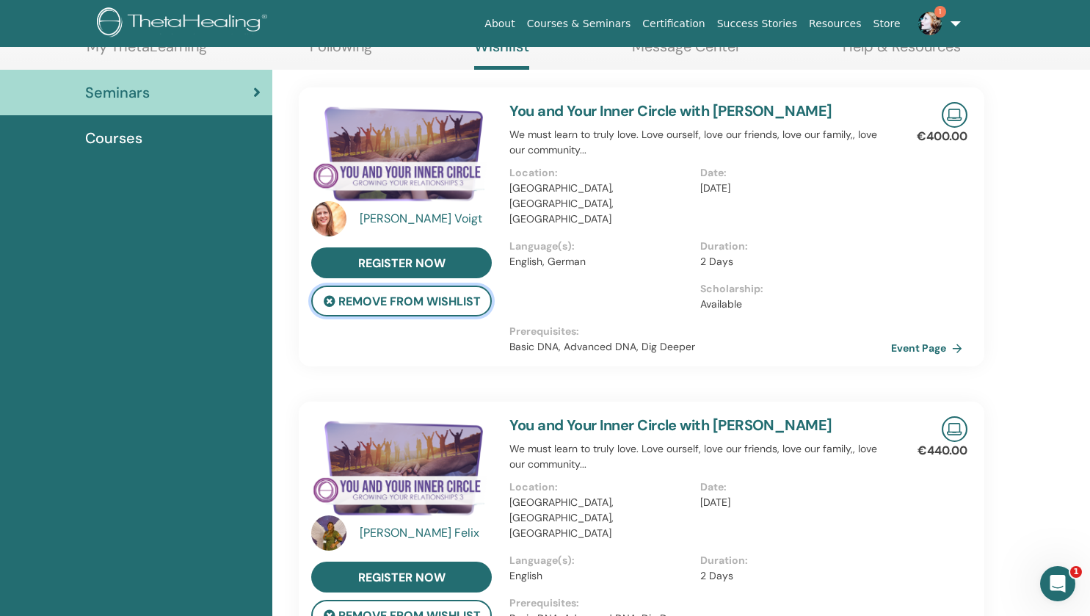
scroll to position [93, 0]
click at [925, 615] on link "Event Page" at bounding box center [931, 626] width 77 height 22
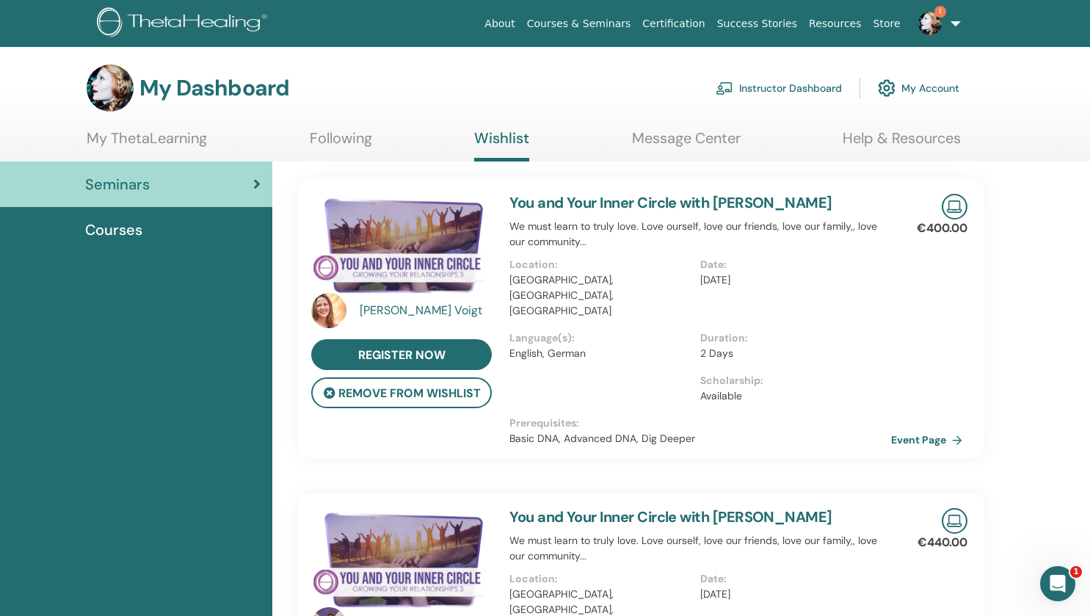
click at [588, 26] on link "Courses & Seminars" at bounding box center [579, 23] width 116 height 27
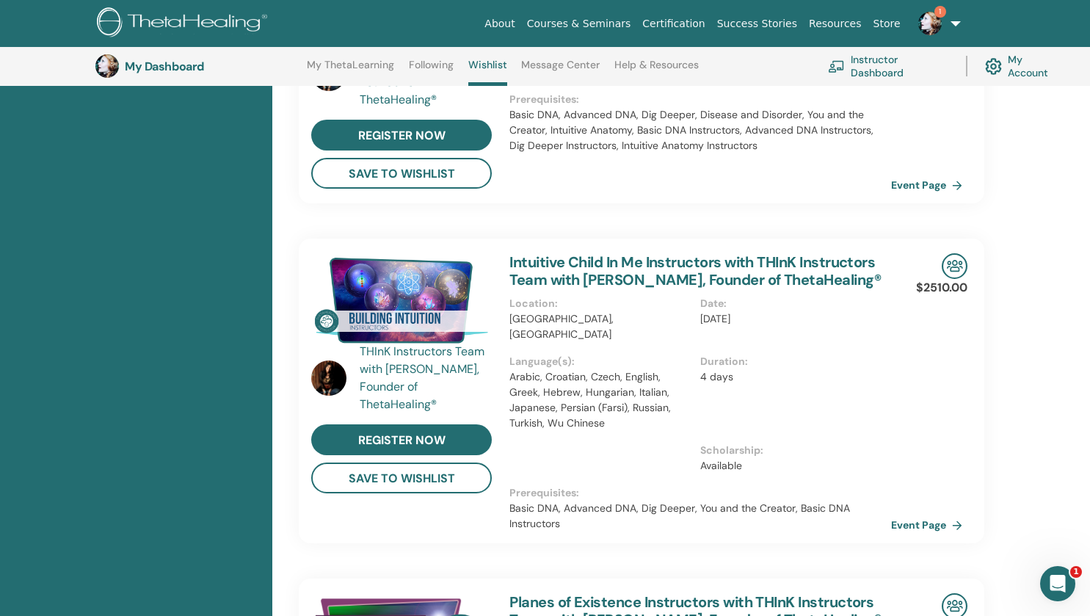
scroll to position [1331, 0]
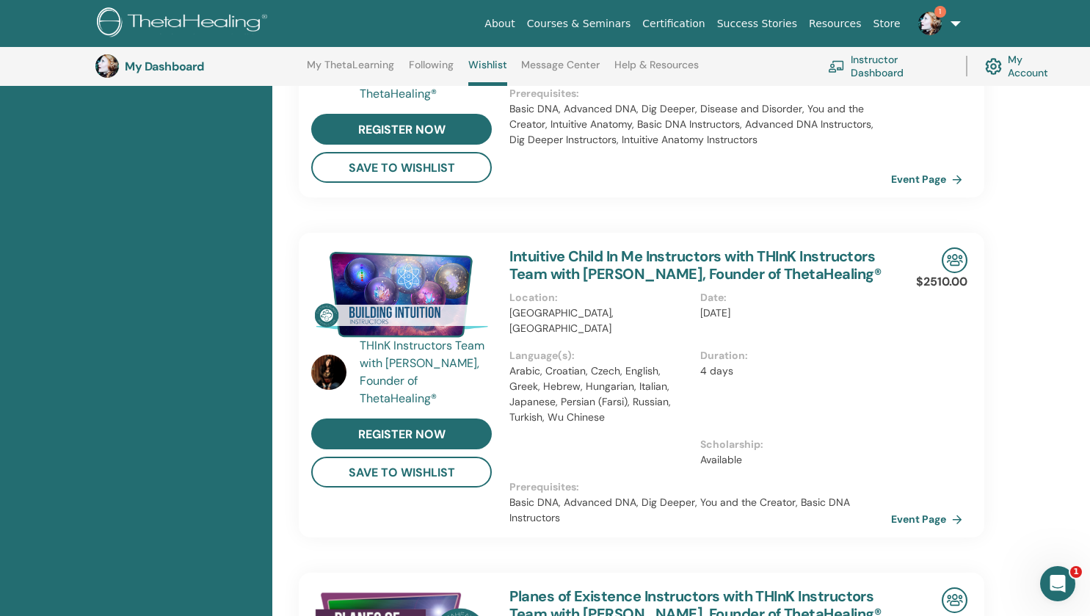
click at [822, 247] on link "Intuitive Child In Me Instructors with THInK Instructors Team with [PERSON_NAME…" at bounding box center [694, 265] width 371 height 37
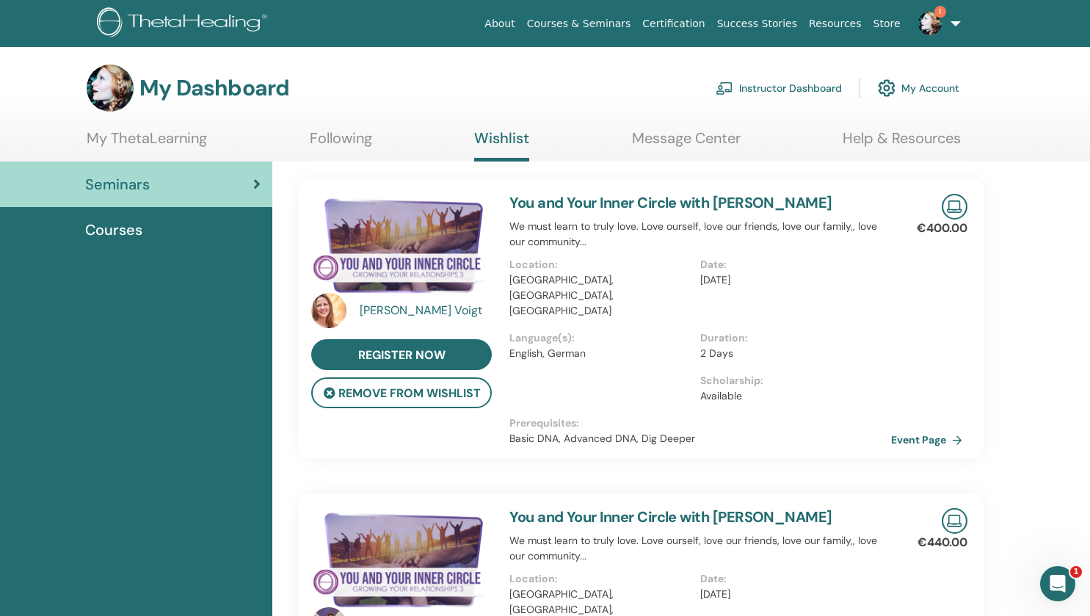
click at [595, 28] on link "Courses & Seminars" at bounding box center [579, 23] width 116 height 27
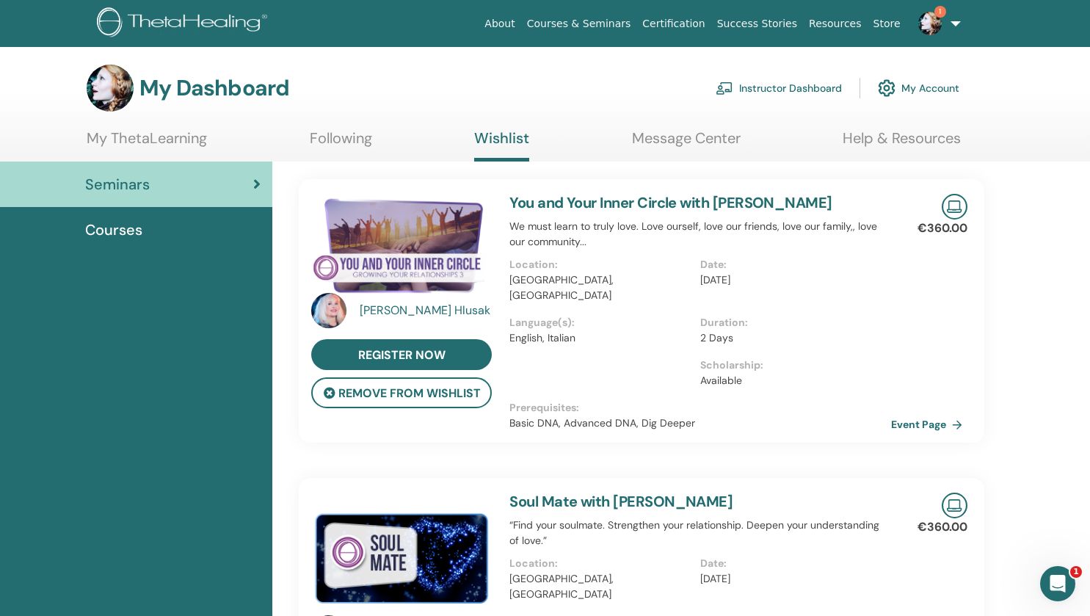
drag, startPoint x: 731, startPoint y: 306, endPoint x: 510, endPoint y: 186, distance: 251.3
click at [510, 478] on div "Soul Mate with [PERSON_NAME] “Find your soulmate. Strengthen your relationship.…" at bounding box center [700, 611] width 399 height 267
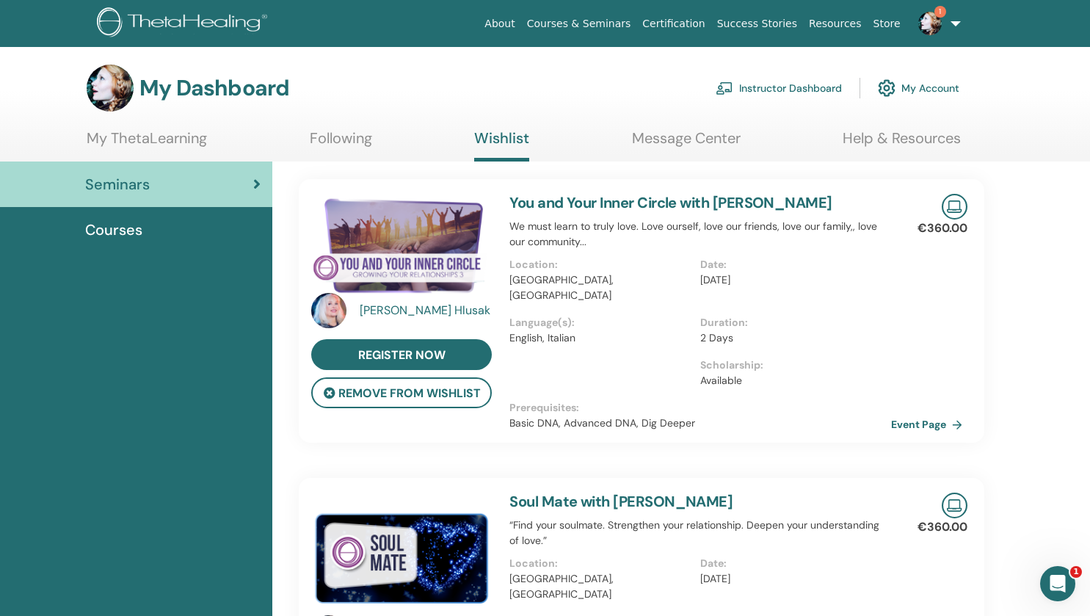
click at [419, 377] on button "remove from wishlist" at bounding box center [401, 392] width 181 height 31
click at [628, 257] on div "Location : [GEOGRAPHIC_DATA], [GEOGRAPHIC_DATA]" at bounding box center [604, 286] width 191 height 58
drag, startPoint x: 771, startPoint y: 448, endPoint x: 697, endPoint y: 454, distance: 73.7
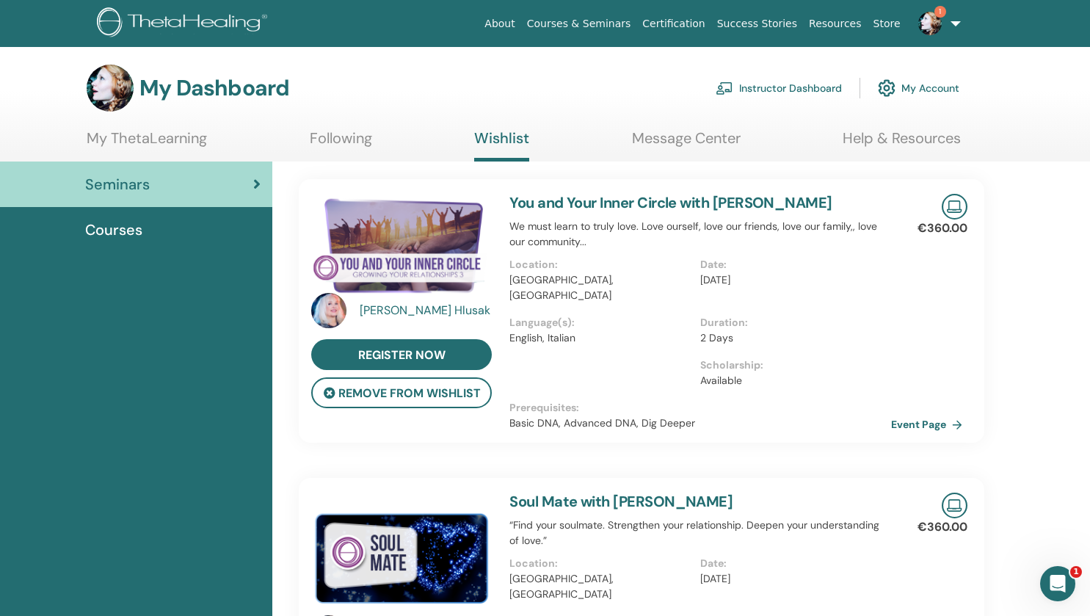
click at [0, 0] on h3 "My Dashboard" at bounding box center [0, 0] width 0 height 0
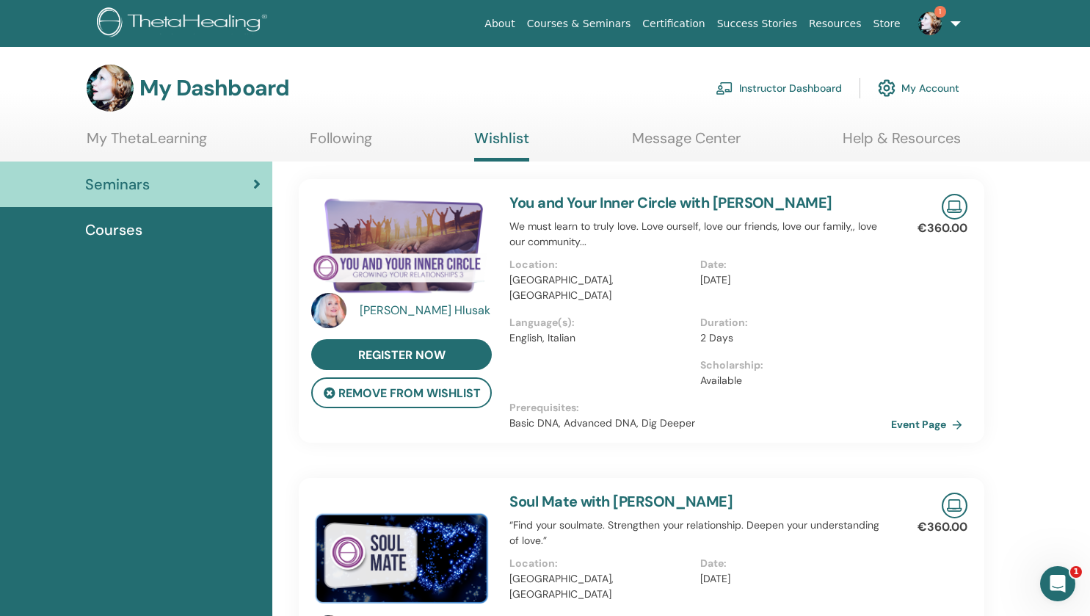
click at [0, 0] on link "My ThetaLearning" at bounding box center [0, 0] width 0 height 0
